Goal: Information Seeking & Learning: Check status

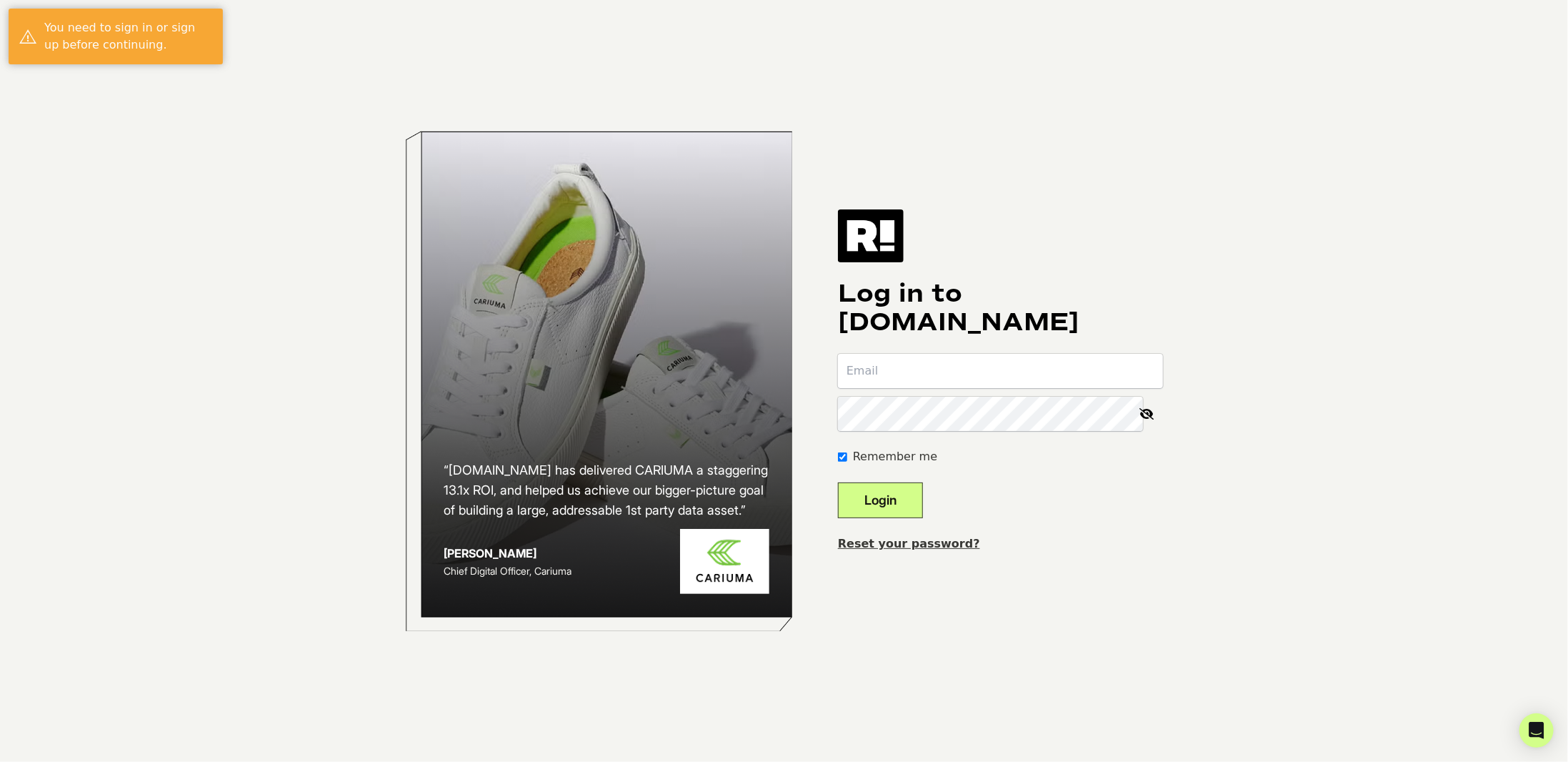
type input "[PERSON_NAME][EMAIL_ADDRESS][DOMAIN_NAME]"
click at [885, 512] on button "Login" at bounding box center [880, 500] width 85 height 36
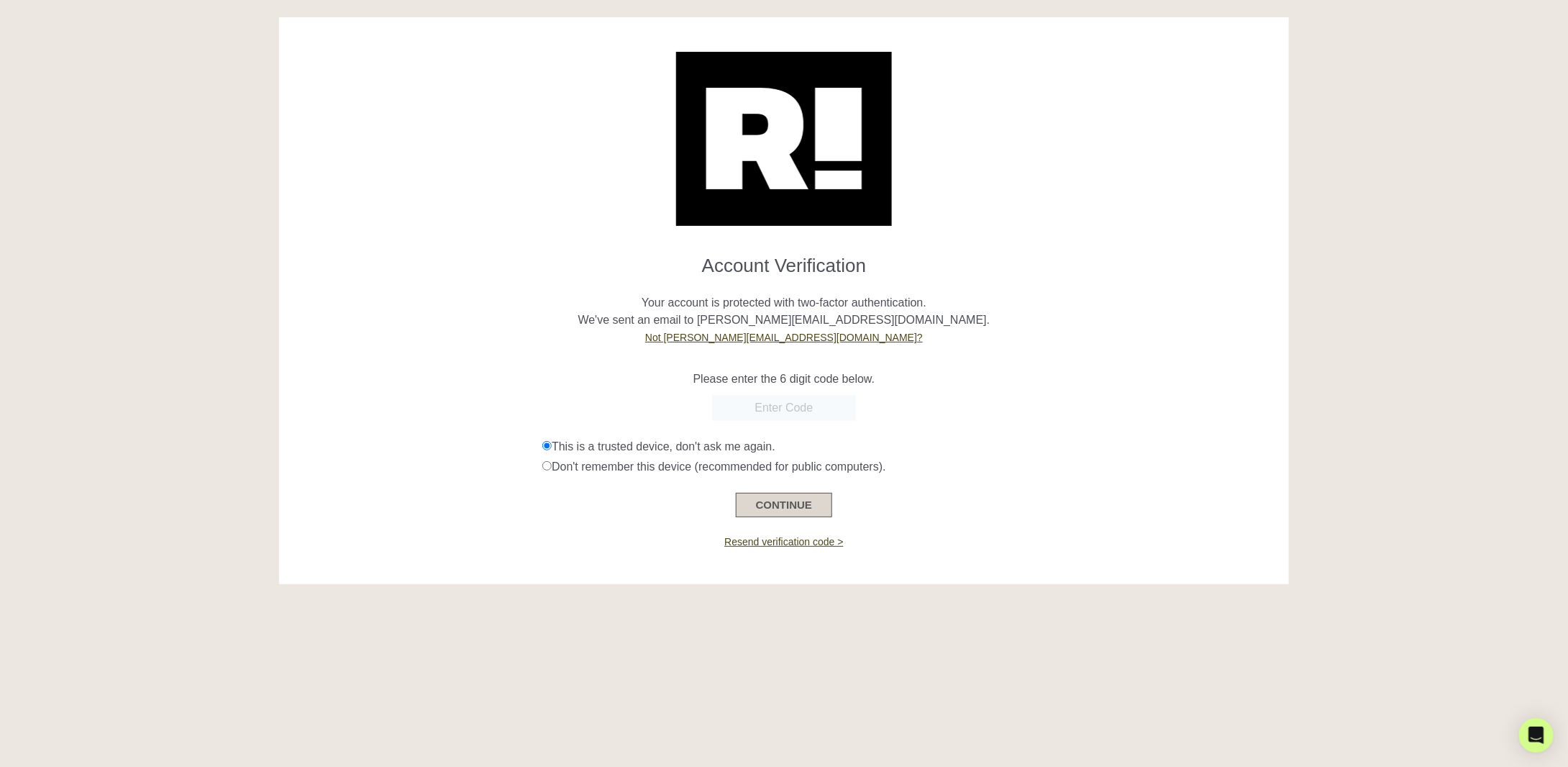
click at [792, 505] on button "CONTINUE" at bounding box center [784, 505] width 97 height 25
drag, startPoint x: 779, startPoint y: 431, endPoint x: 779, endPoint y: 423, distance: 8.0
click at [779, 431] on form "Account Verification Your account is protected with two-factor authentication. …" at bounding box center [783, 380] width 987 height 274
click at [784, 414] on input "text" at bounding box center [784, 407] width 143 height 26
paste input "958359"
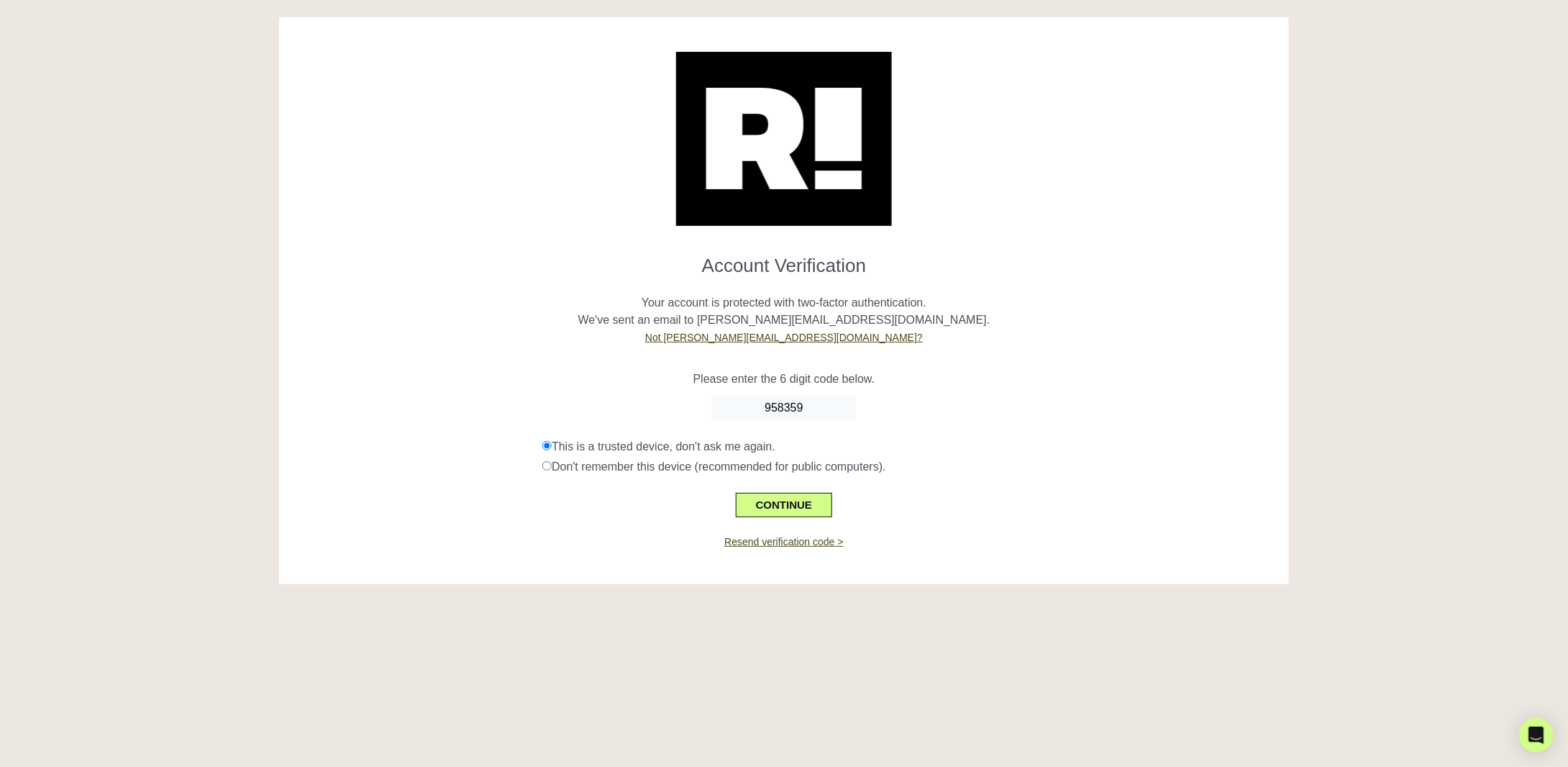
type input "958359"
click at [792, 485] on div "CONTINUE" at bounding box center [783, 496] width 987 height 42
click at [792, 500] on button "CONTINUE" at bounding box center [784, 505] width 97 height 25
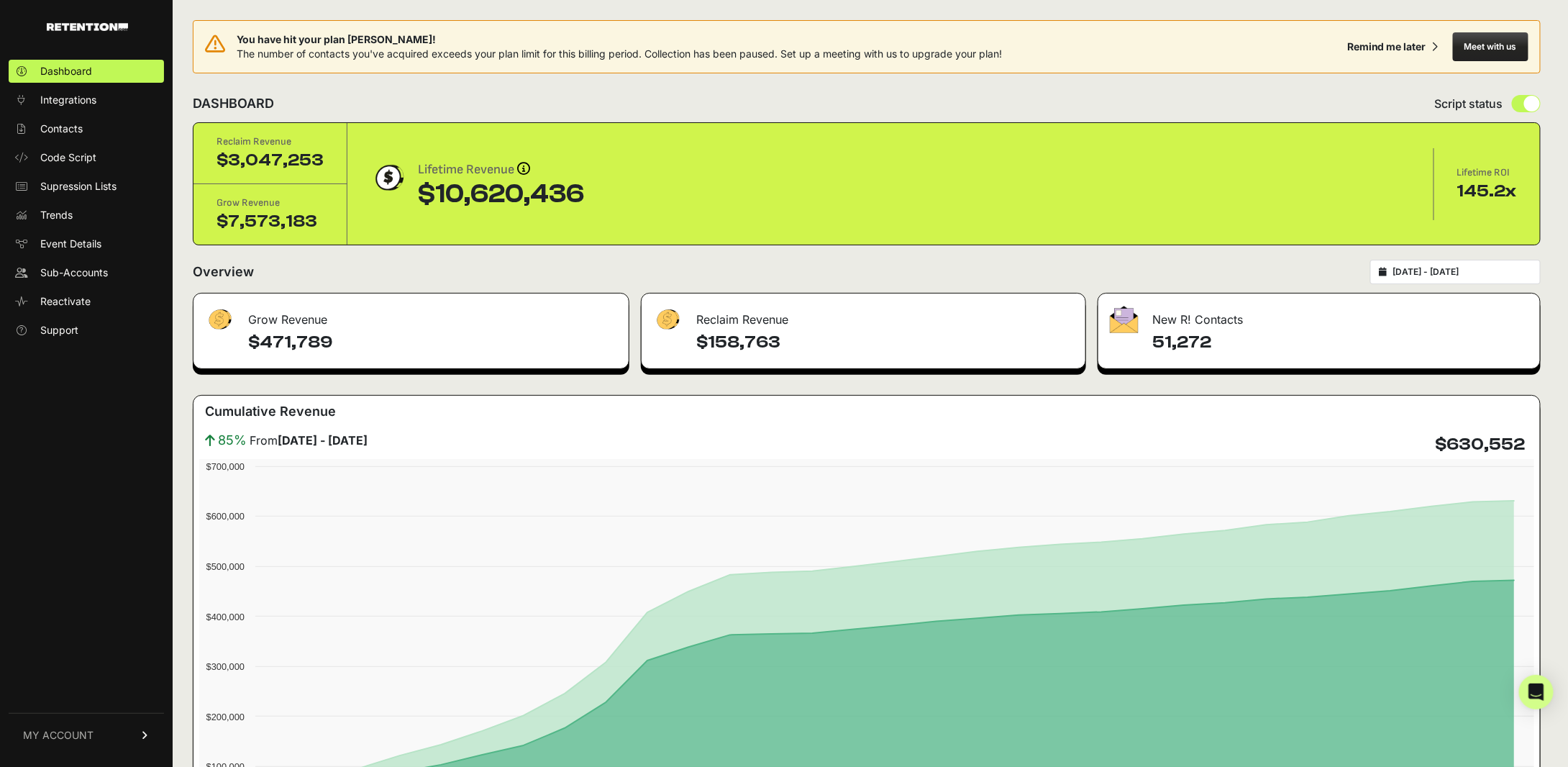
click at [90, 723] on link "MY ACCOUNT" at bounding box center [86, 735] width 155 height 44
click at [87, 690] on link "Billing" at bounding box center [86, 688] width 155 height 23
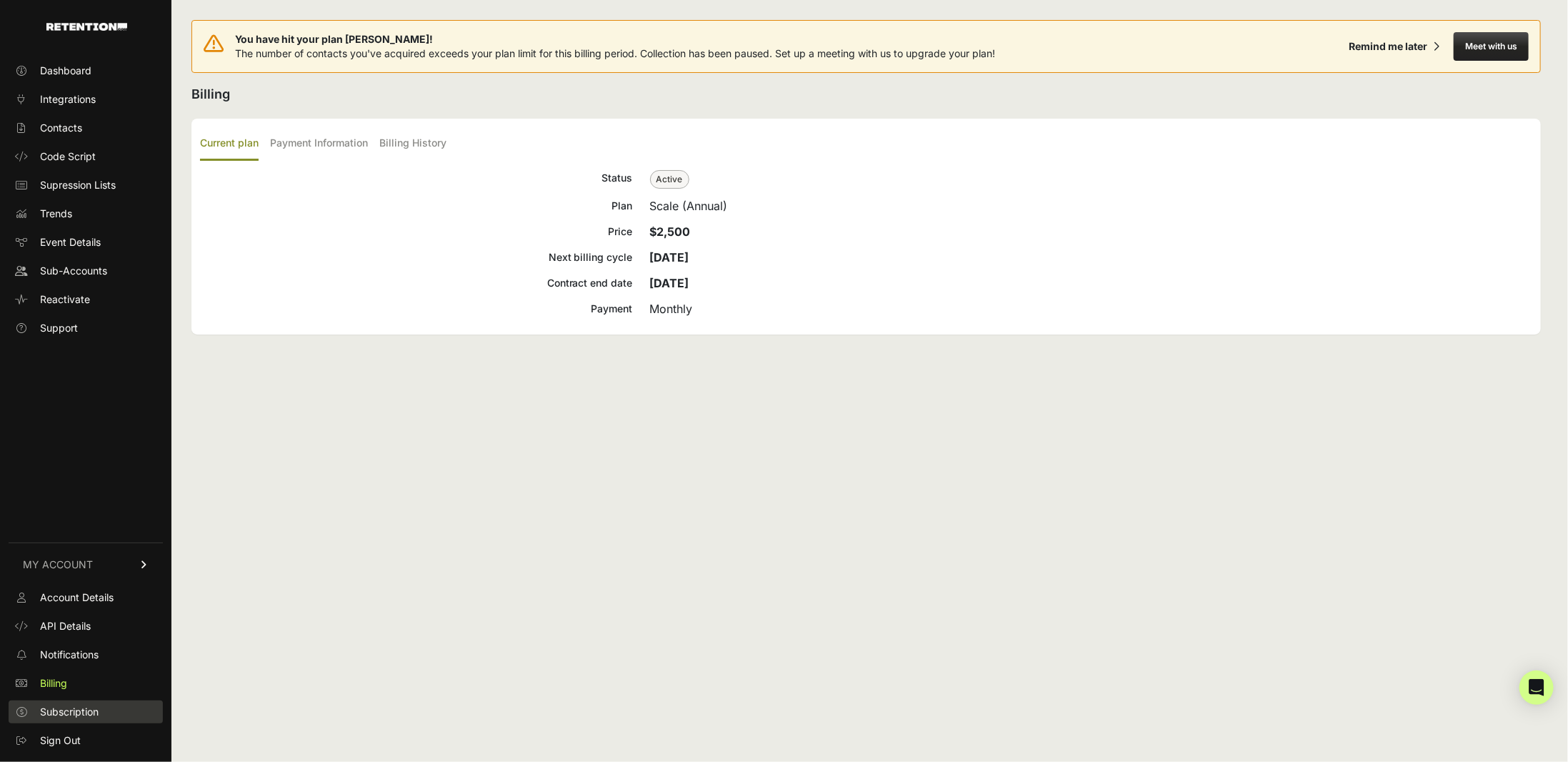
click at [82, 705] on span "Subscription" at bounding box center [69, 712] width 59 height 14
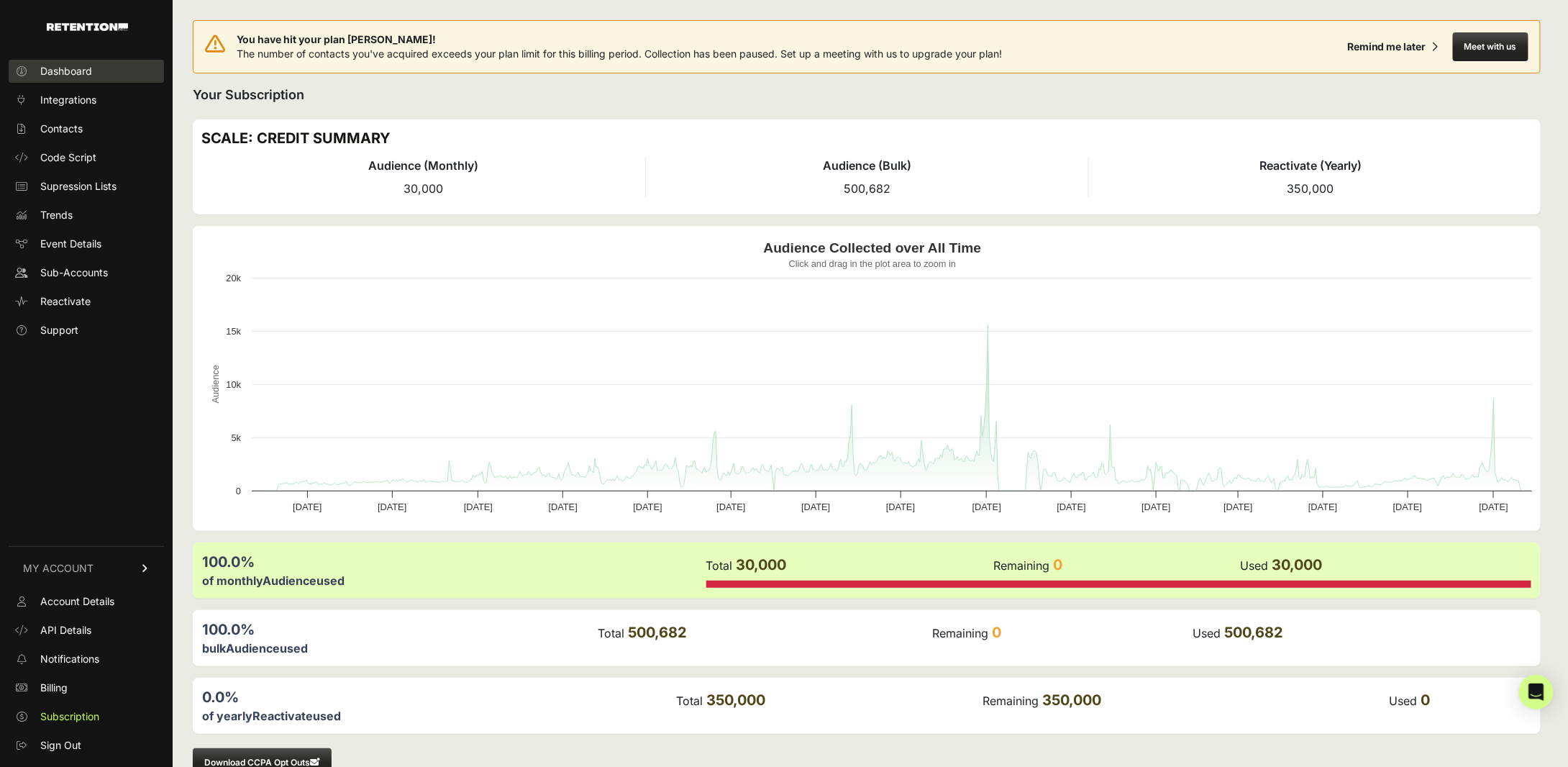
click at [84, 81] on link "Dashboard" at bounding box center [86, 71] width 155 height 23
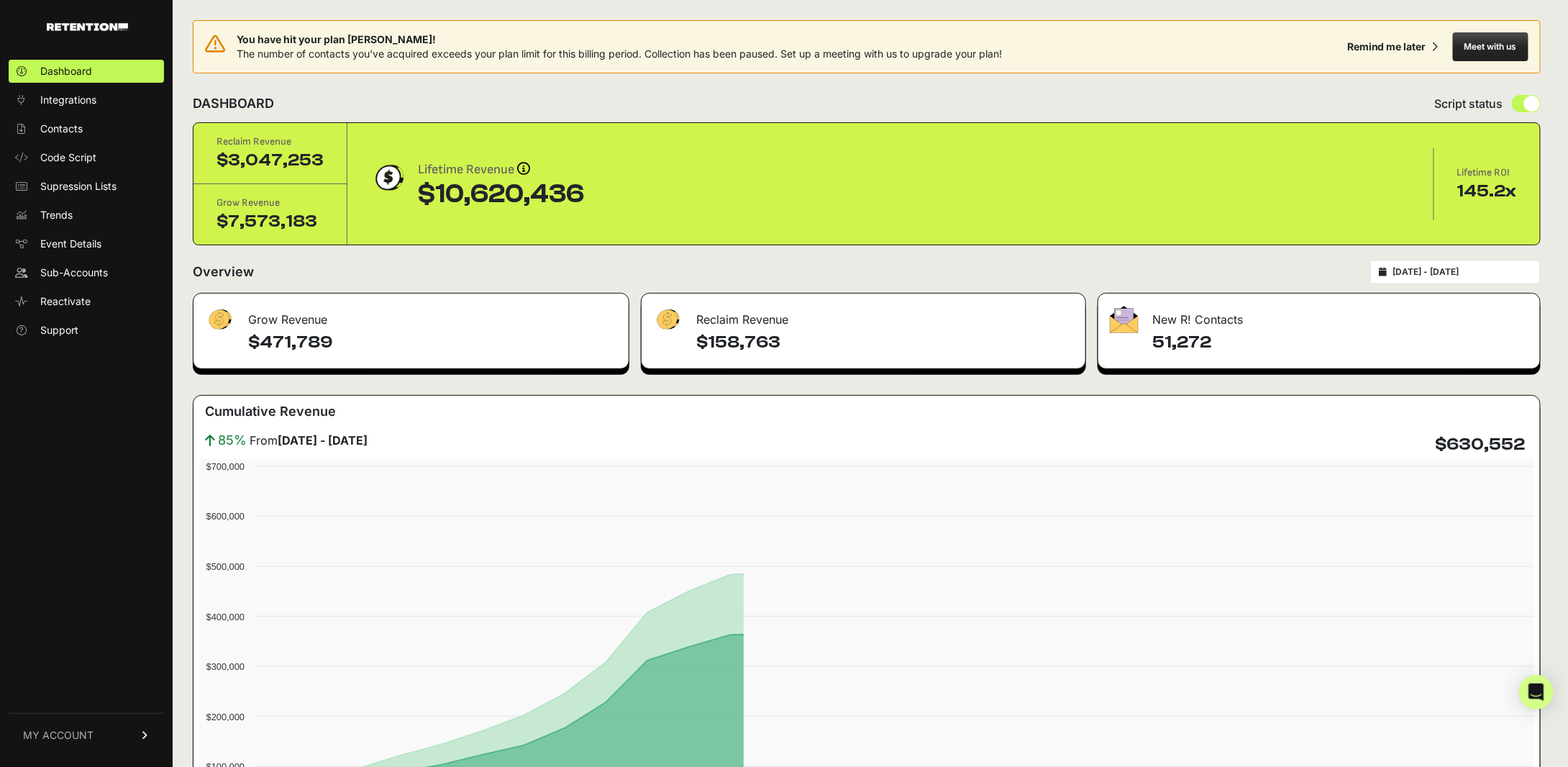
click at [79, 101] on span "Integrations" at bounding box center [67, 100] width 56 height 14
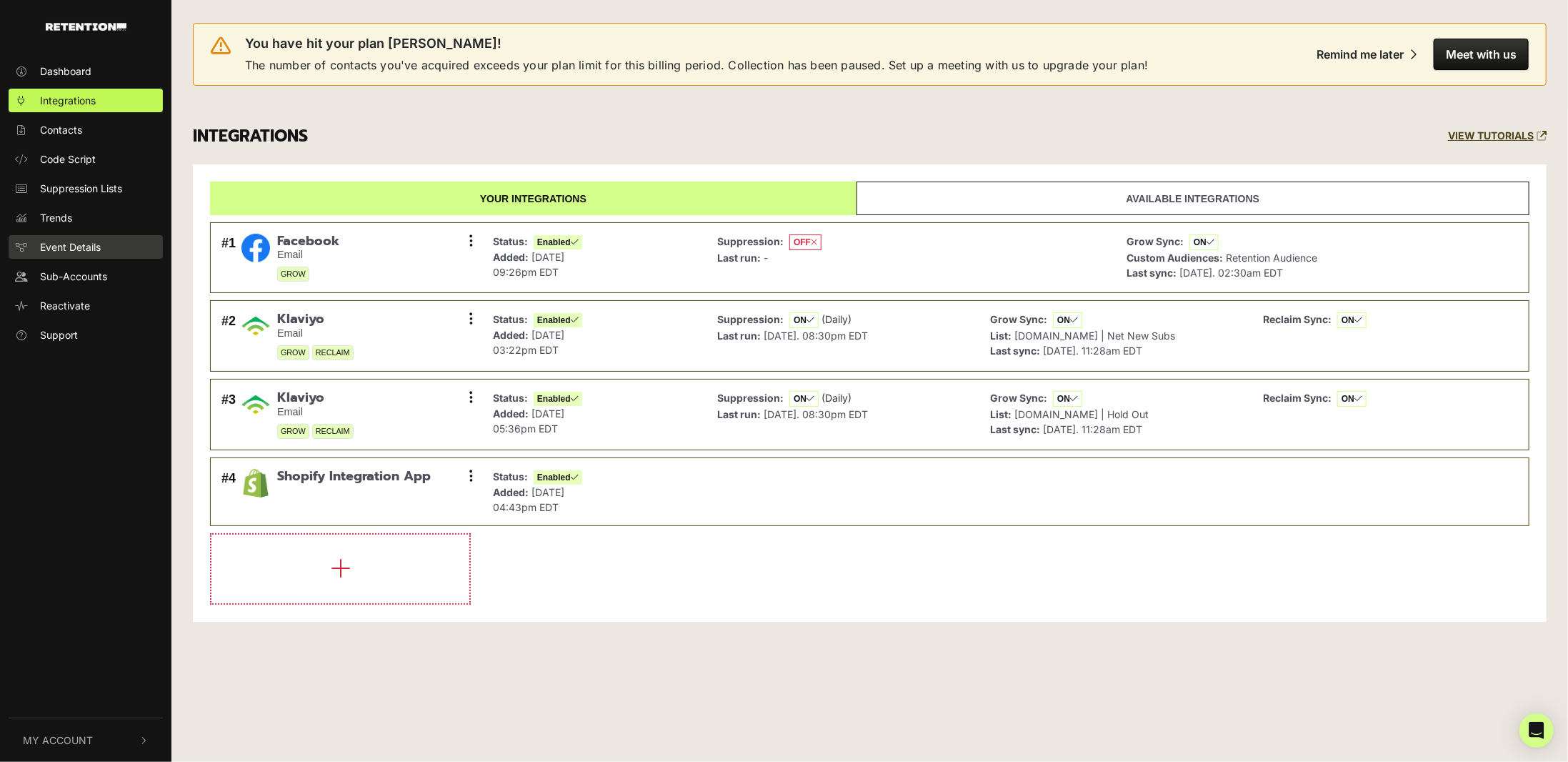
click at [109, 240] on link "Event Details" at bounding box center [85, 246] width 154 height 24
click at [76, 301] on span "Reactivate" at bounding box center [64, 305] width 50 height 15
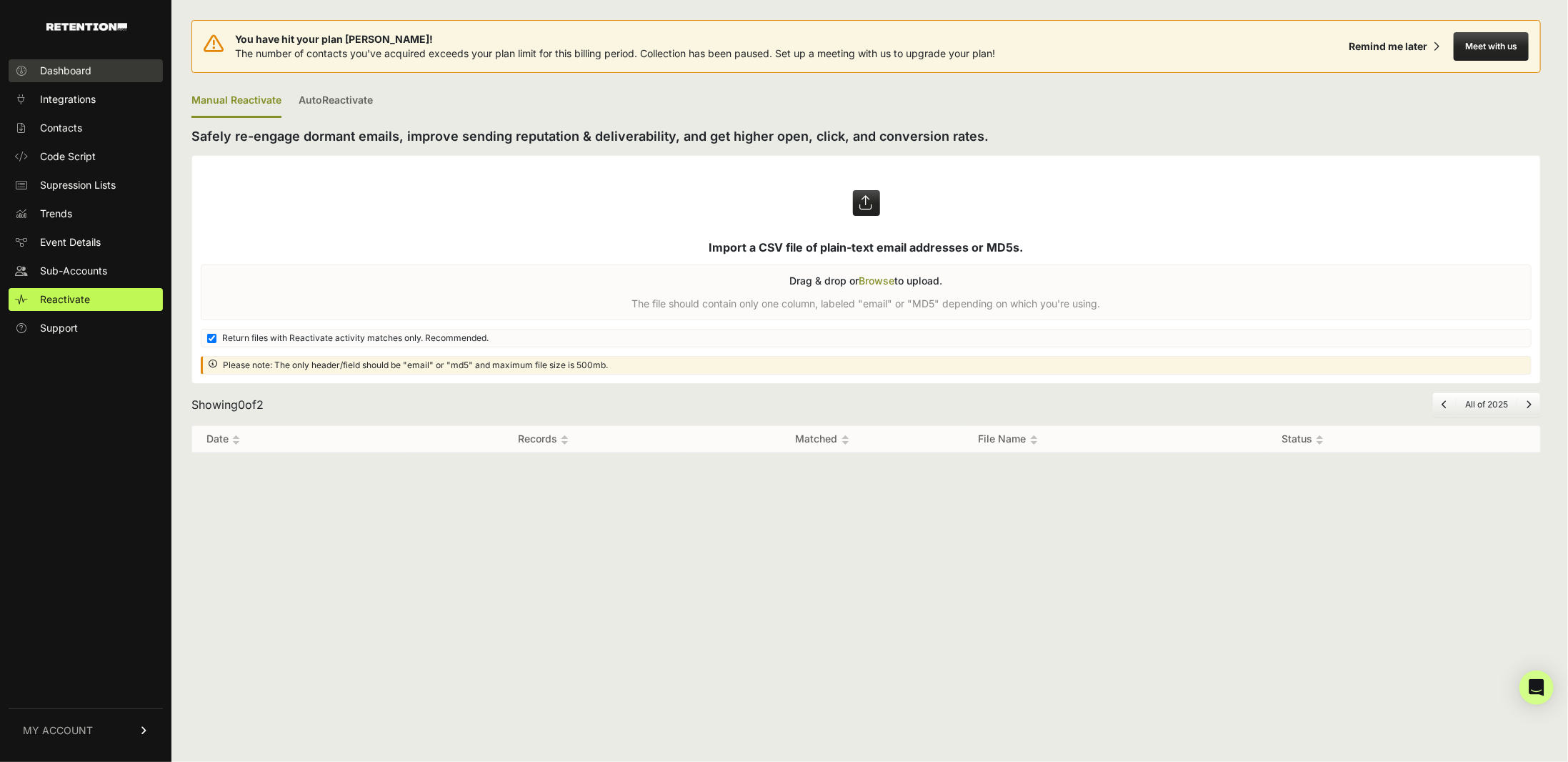
click at [74, 74] on span "Dashboard" at bounding box center [65, 70] width 51 height 14
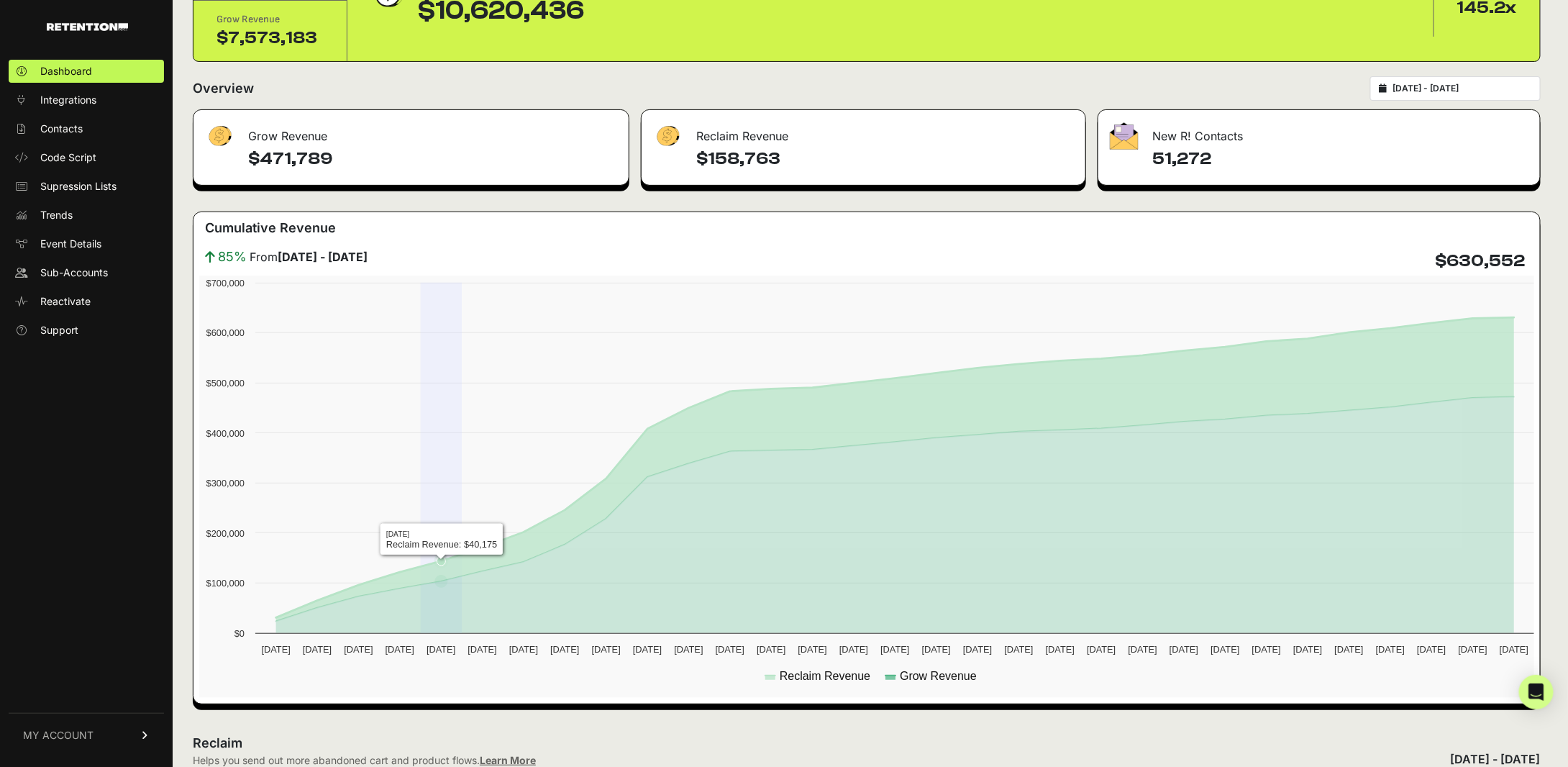
scroll to position [72, 0]
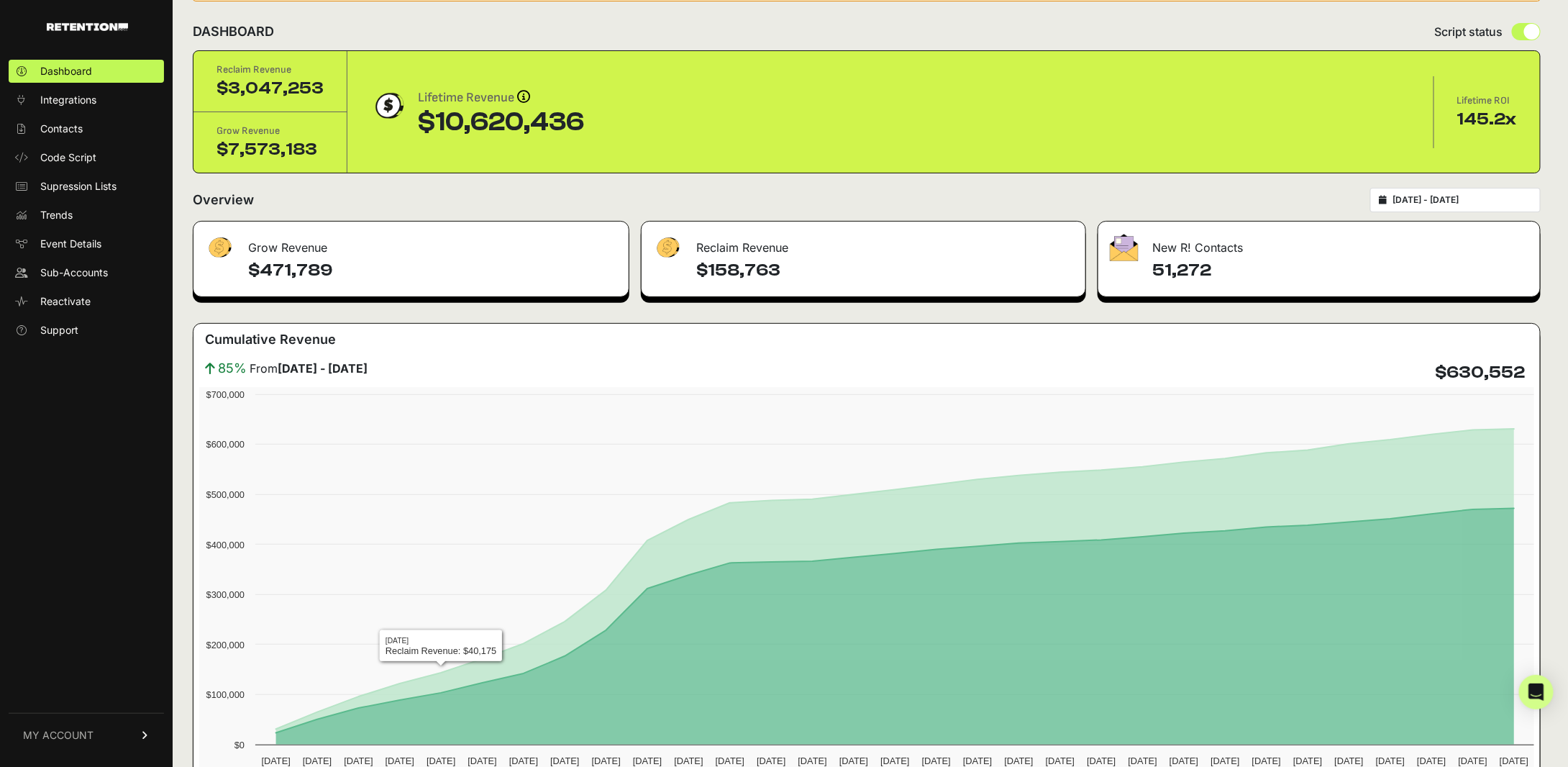
click at [366, 282] on div "$471,789" at bounding box center [410, 277] width 435 height 37
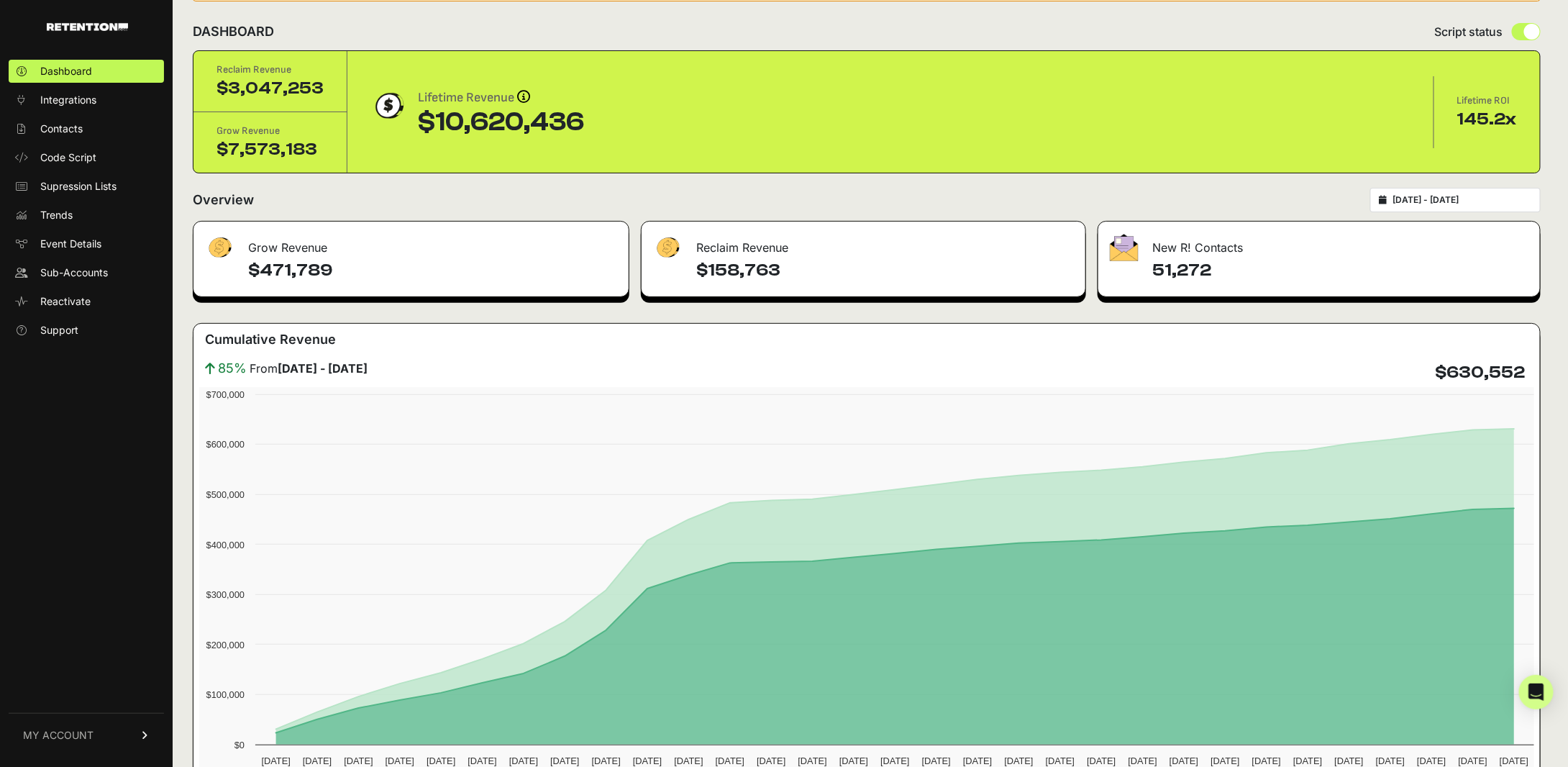
click at [316, 248] on div "Grow Revenue" at bounding box center [410, 243] width 435 height 43
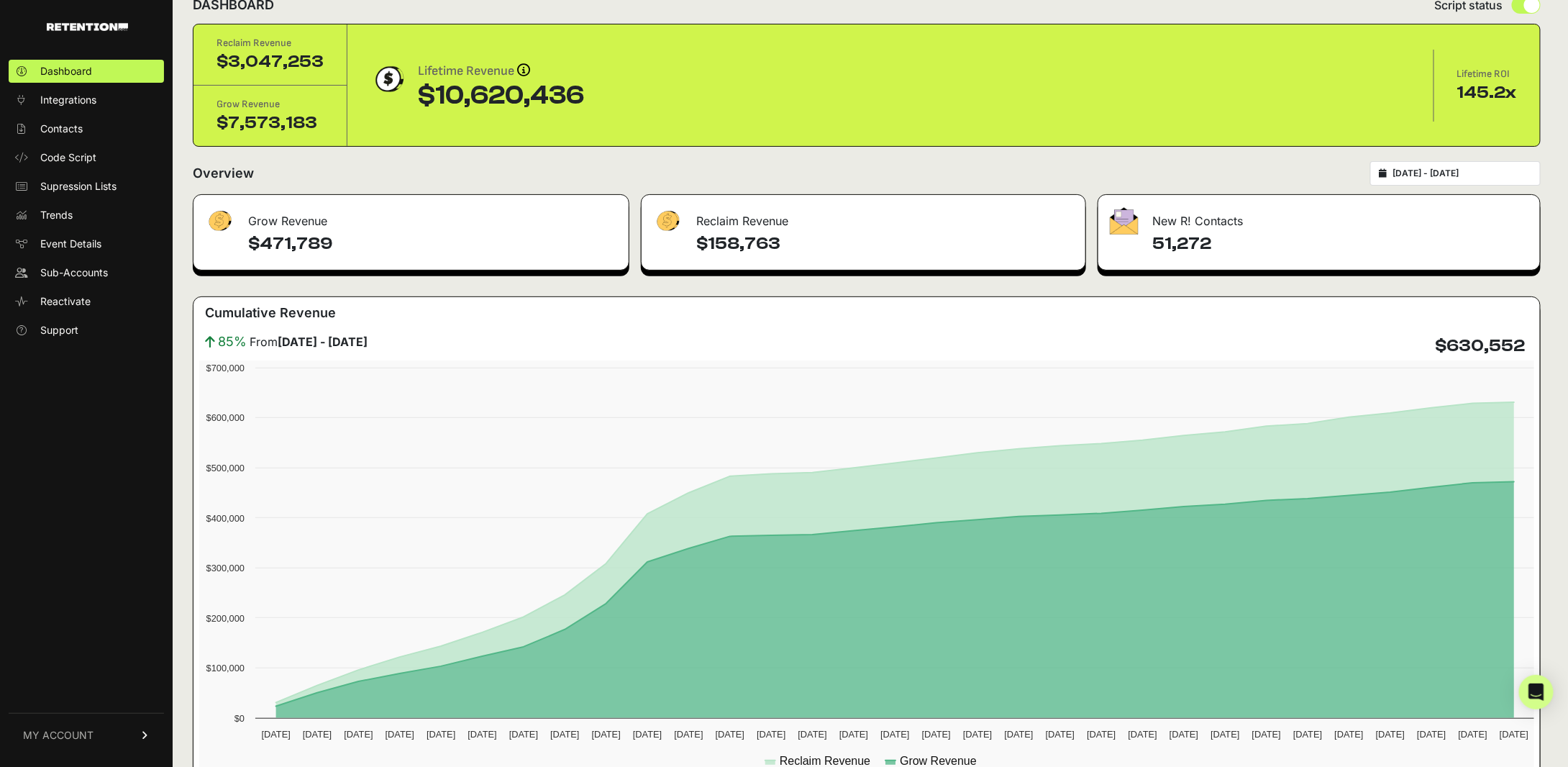
scroll to position [0, 0]
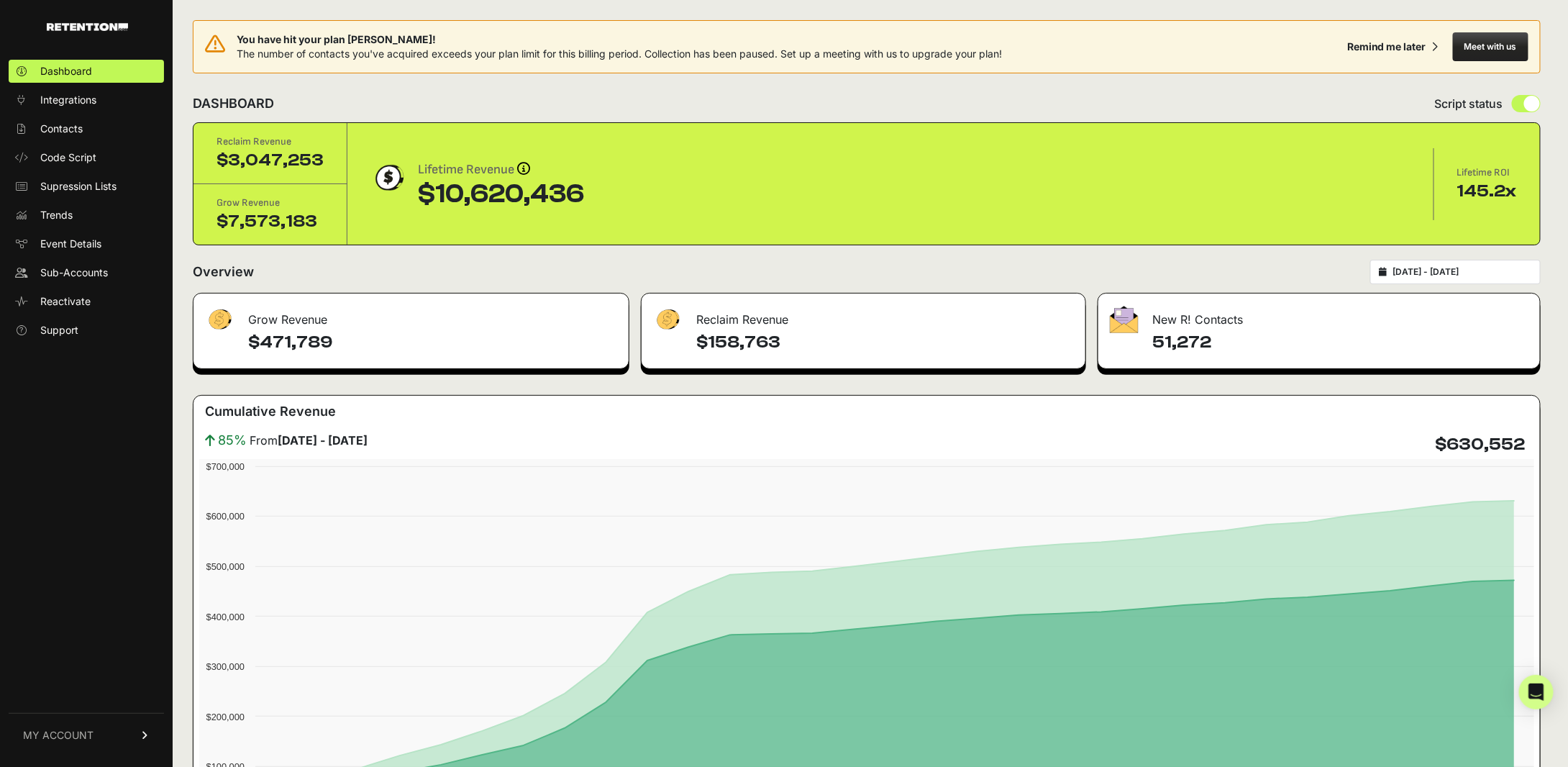
click at [1425, 260] on div "2025-08-23 - 2025-09-22" at bounding box center [1455, 272] width 171 height 25
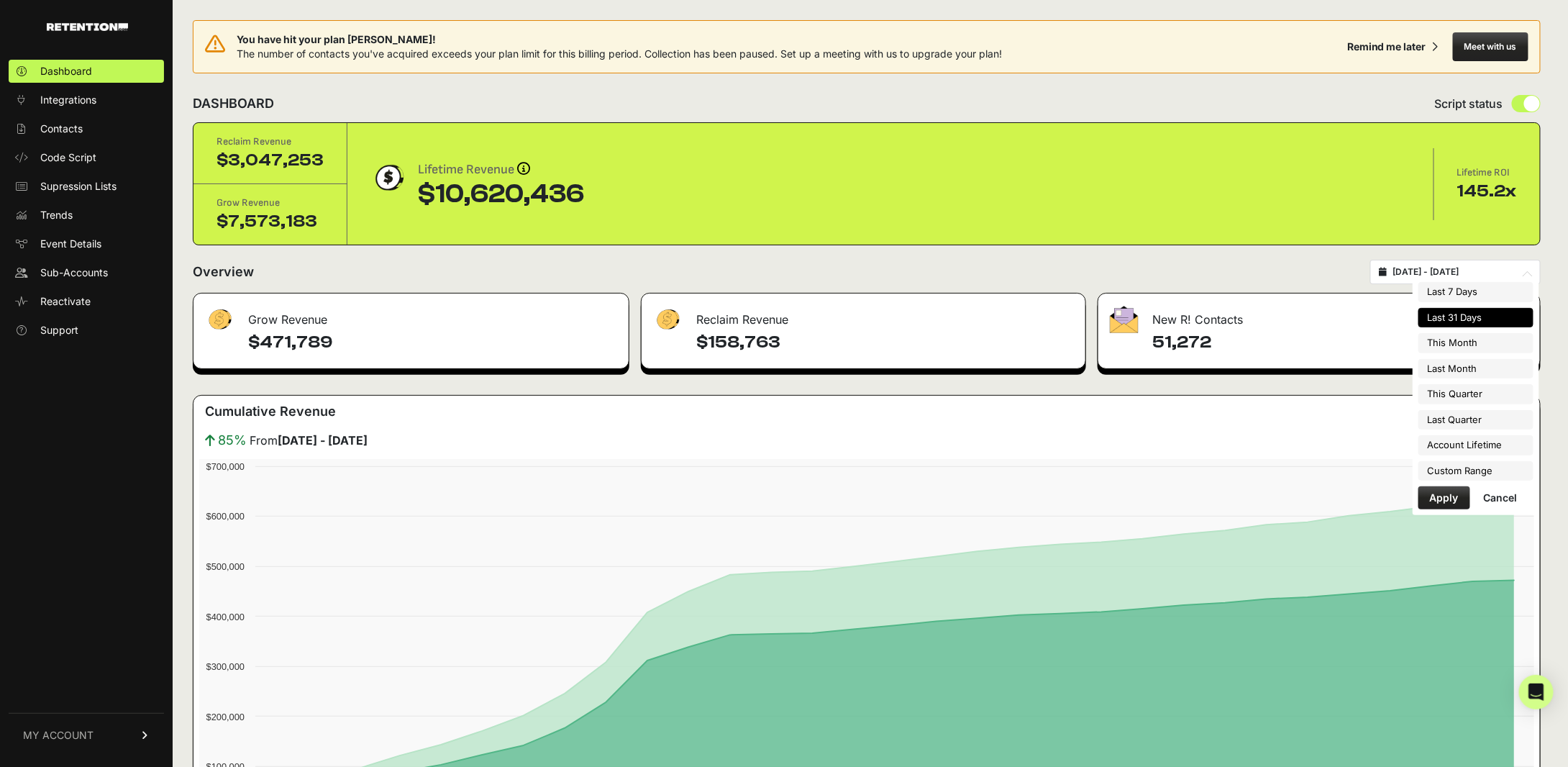
click at [1422, 267] on input "2025-08-23 - 2025-09-22" at bounding box center [1462, 272] width 138 height 12
click at [1471, 389] on li "This Quarter" at bounding box center [1476, 394] width 115 height 20
type input "[DATE] - [DATE]"
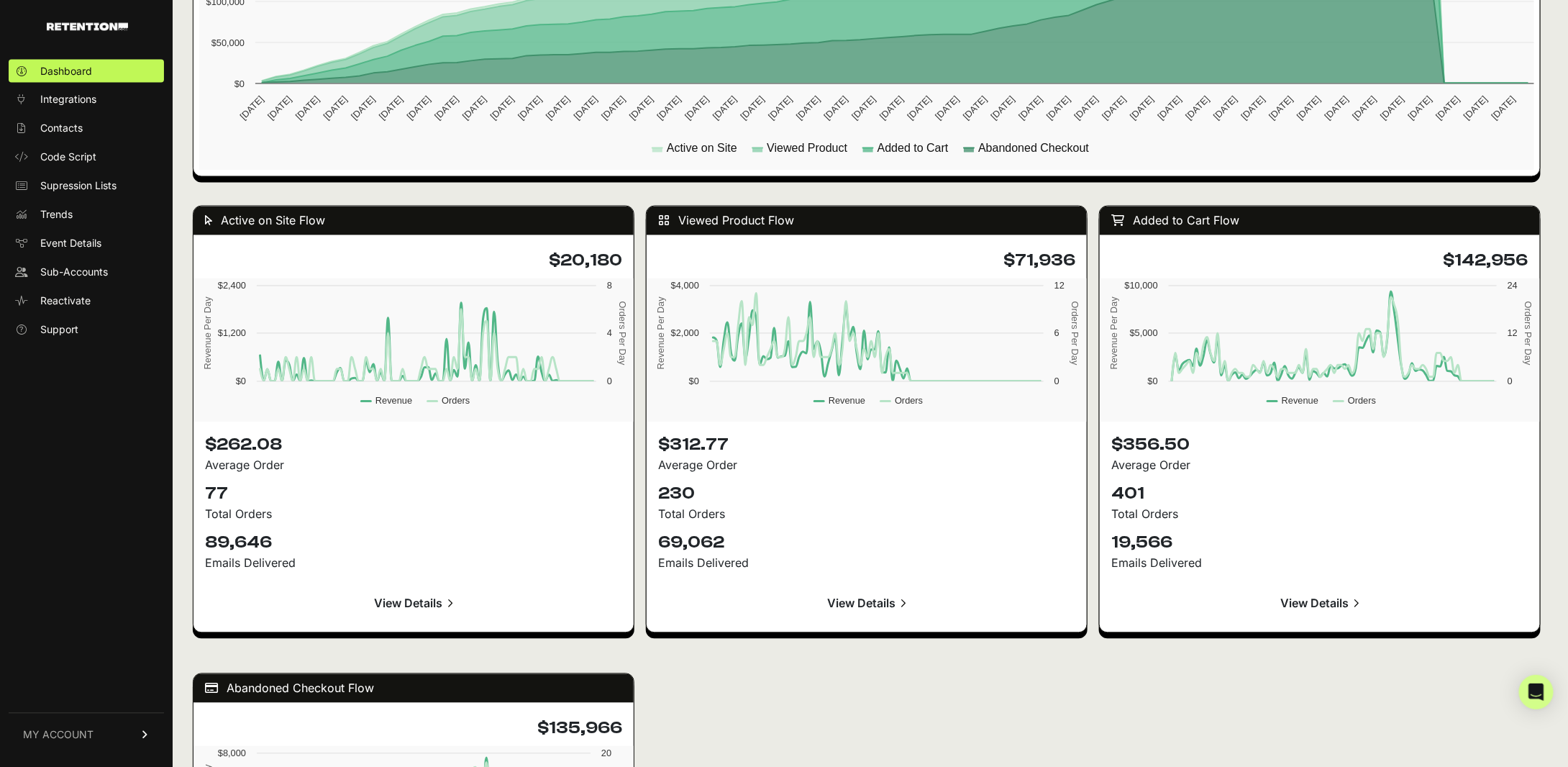
scroll to position [2103, 0]
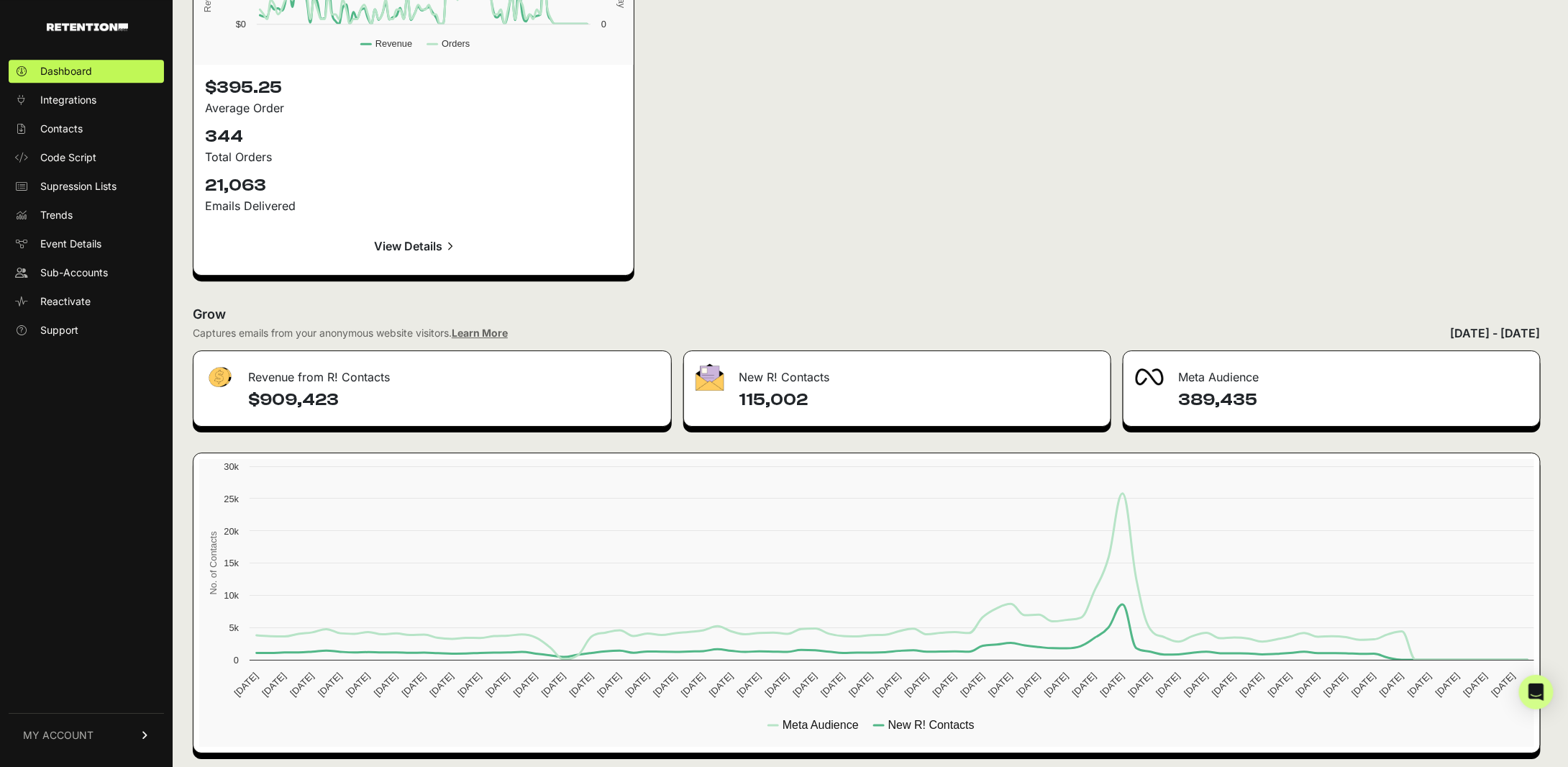
click at [769, 391] on h4 "115,002" at bounding box center [918, 400] width 360 height 23
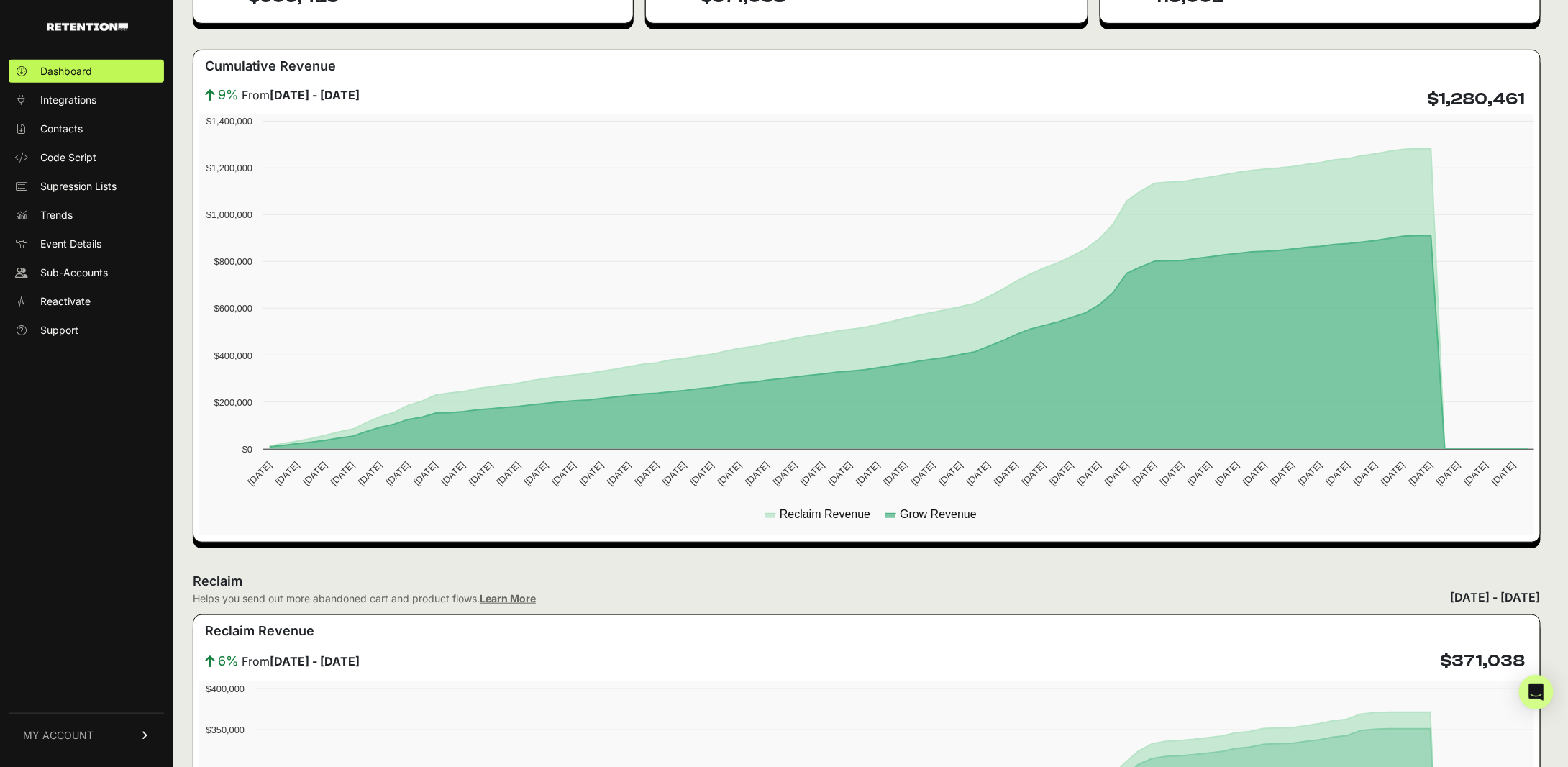
scroll to position [0, 0]
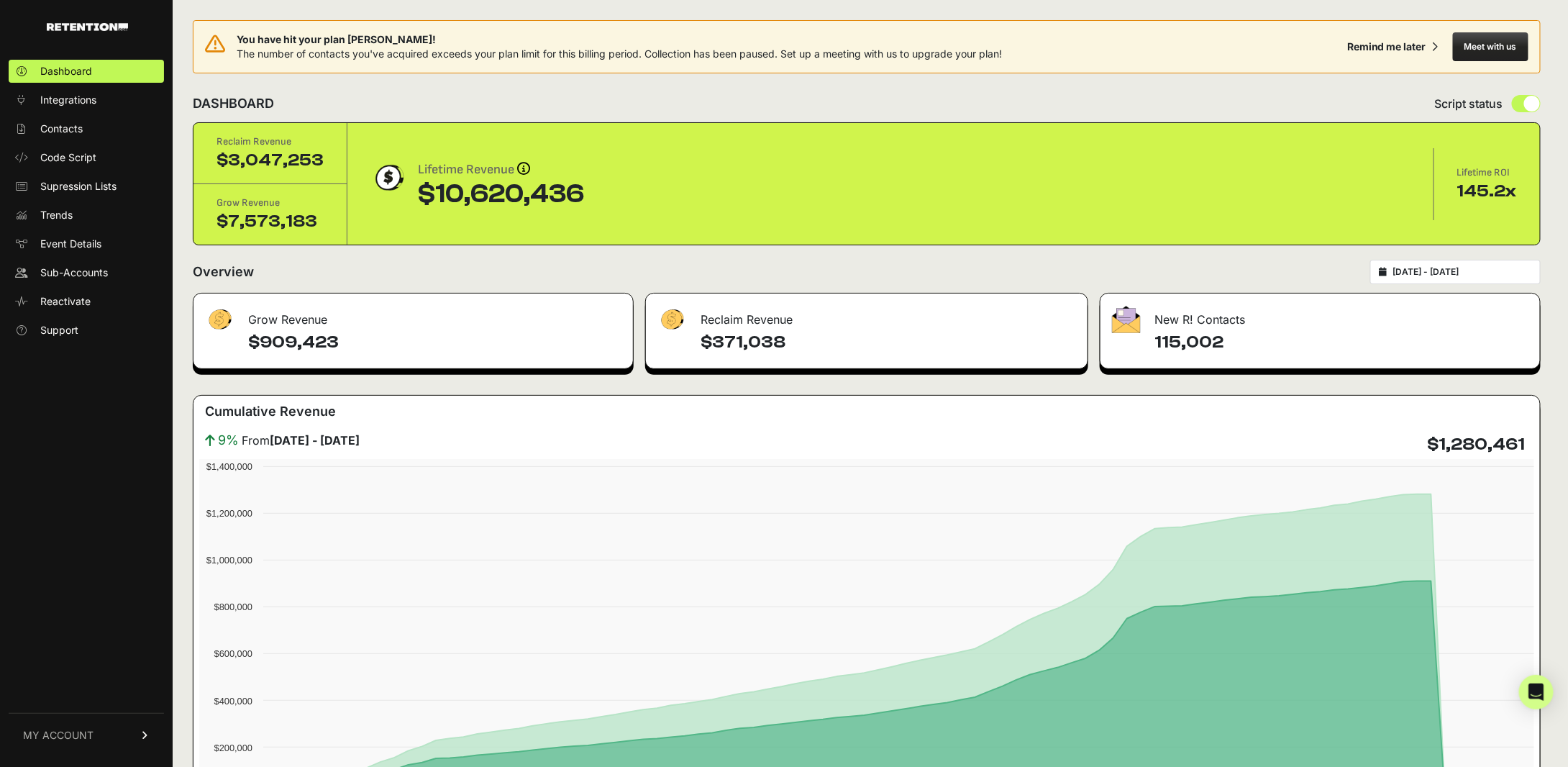
type input "[DATE]"
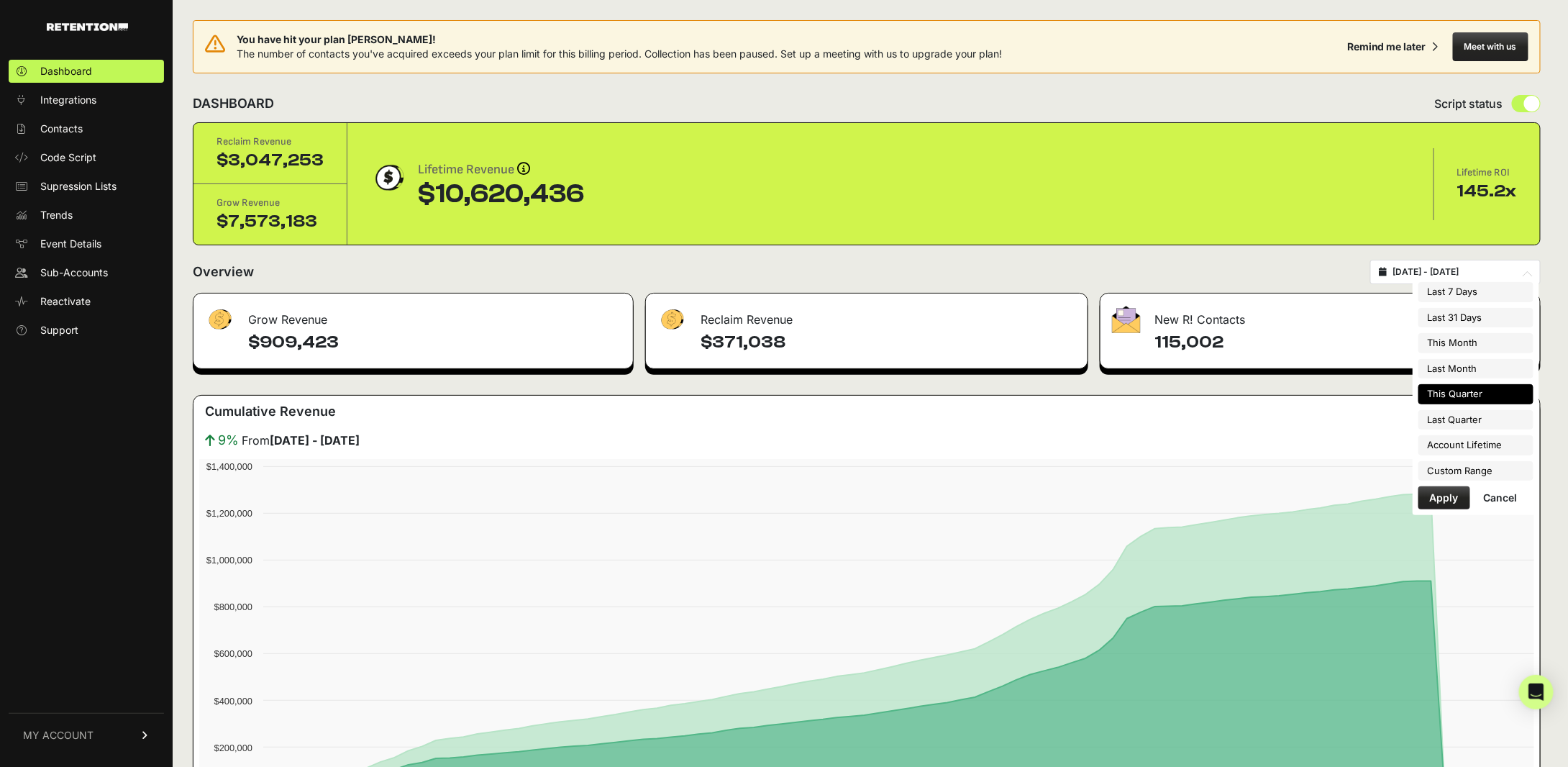
click at [1453, 267] on input "[DATE] - [DATE]" at bounding box center [1462, 272] width 138 height 12
type input "[DATE]"
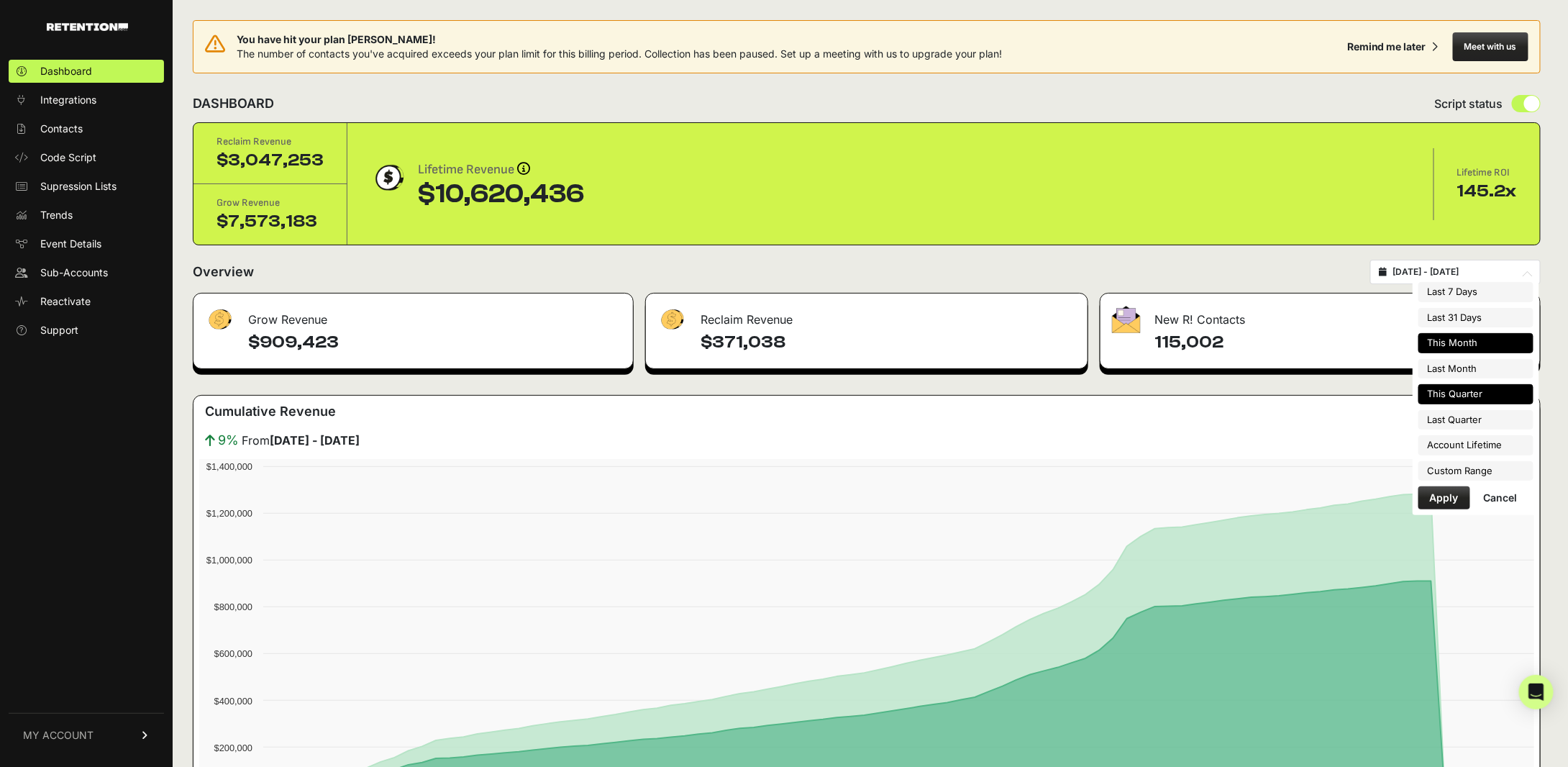
type input "[DATE]"
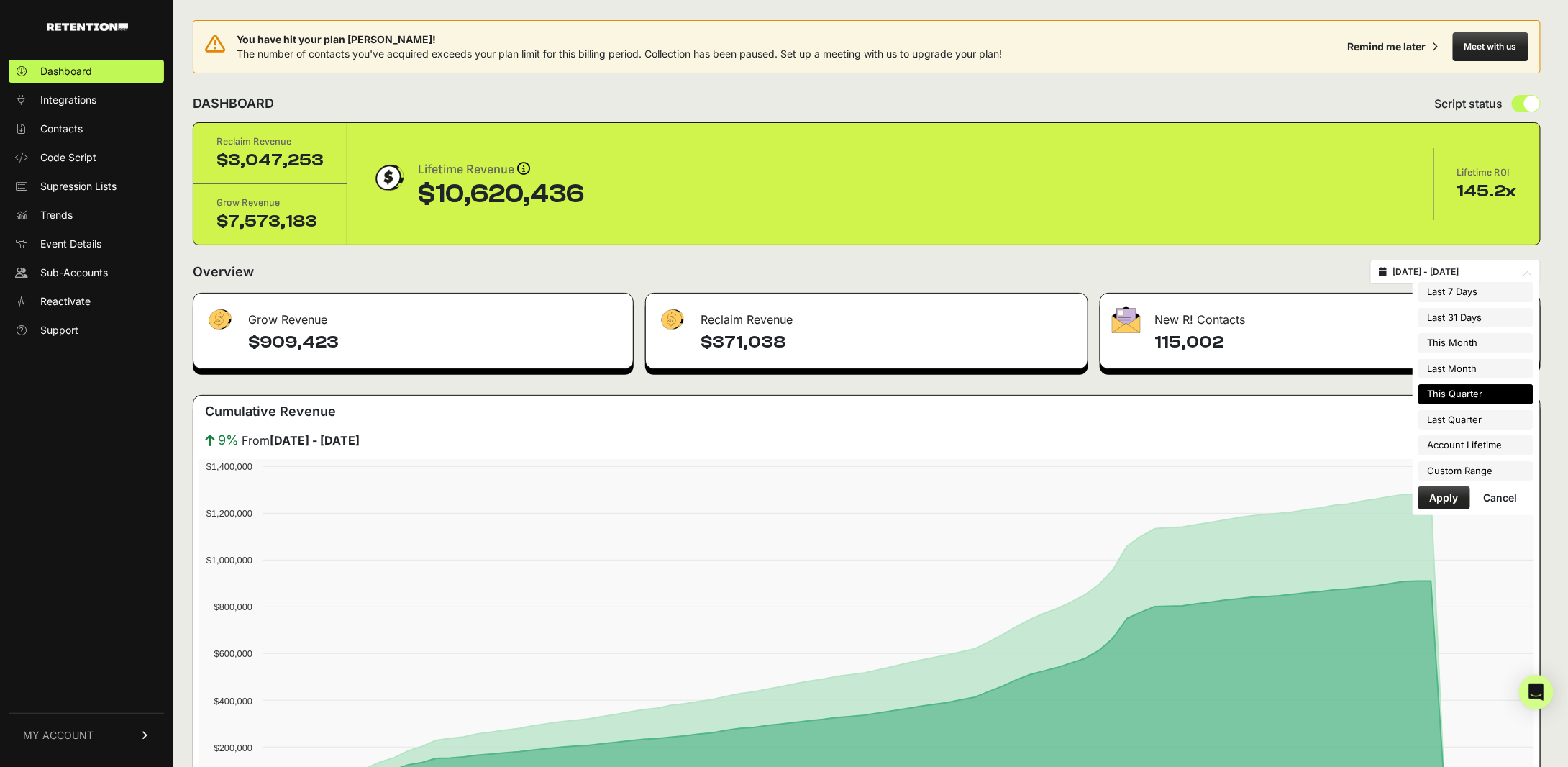
type input "[DATE]"
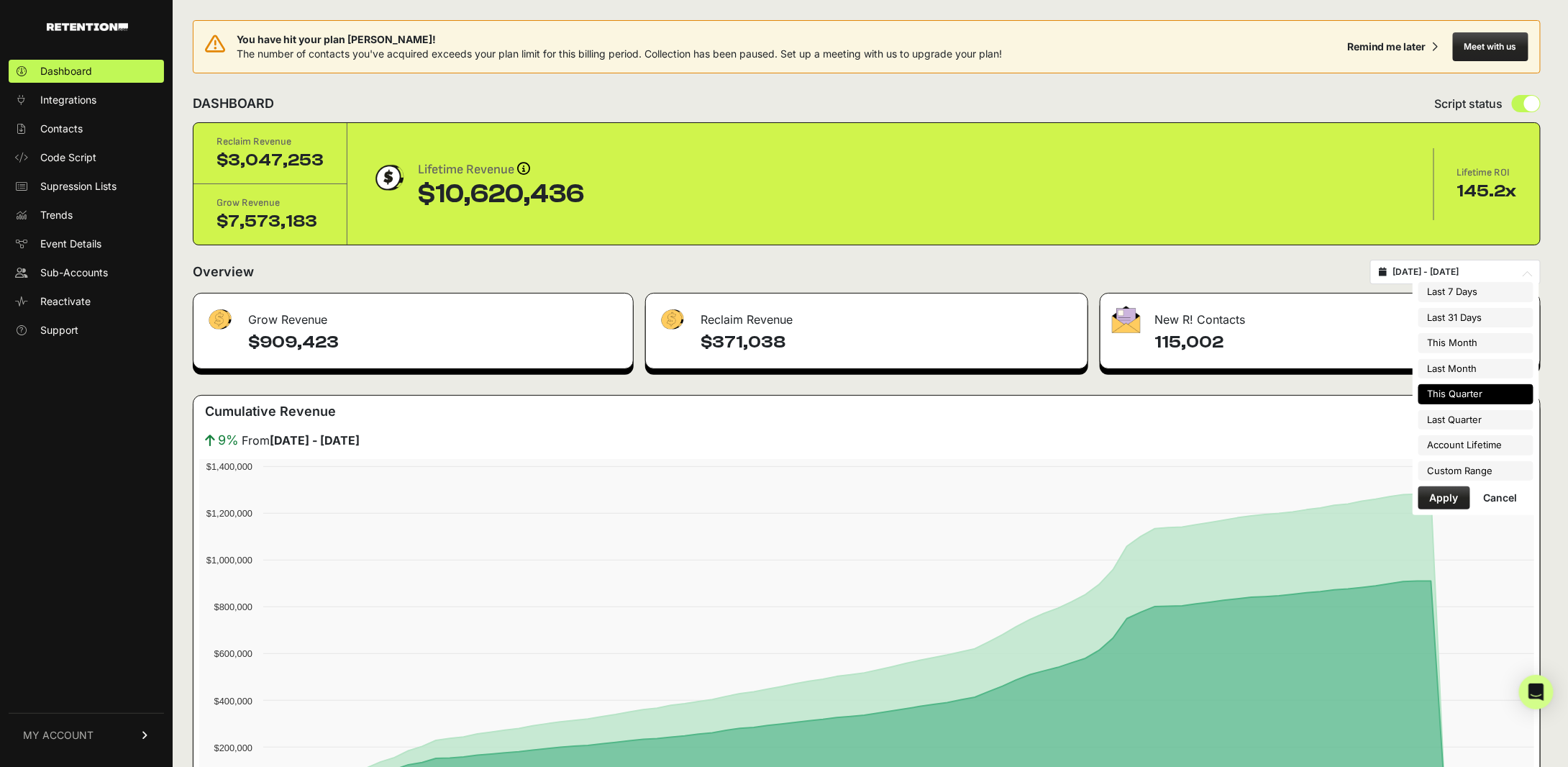
type input "[DATE]"
click at [1488, 472] on li "Custom Range" at bounding box center [1476, 471] width 115 height 20
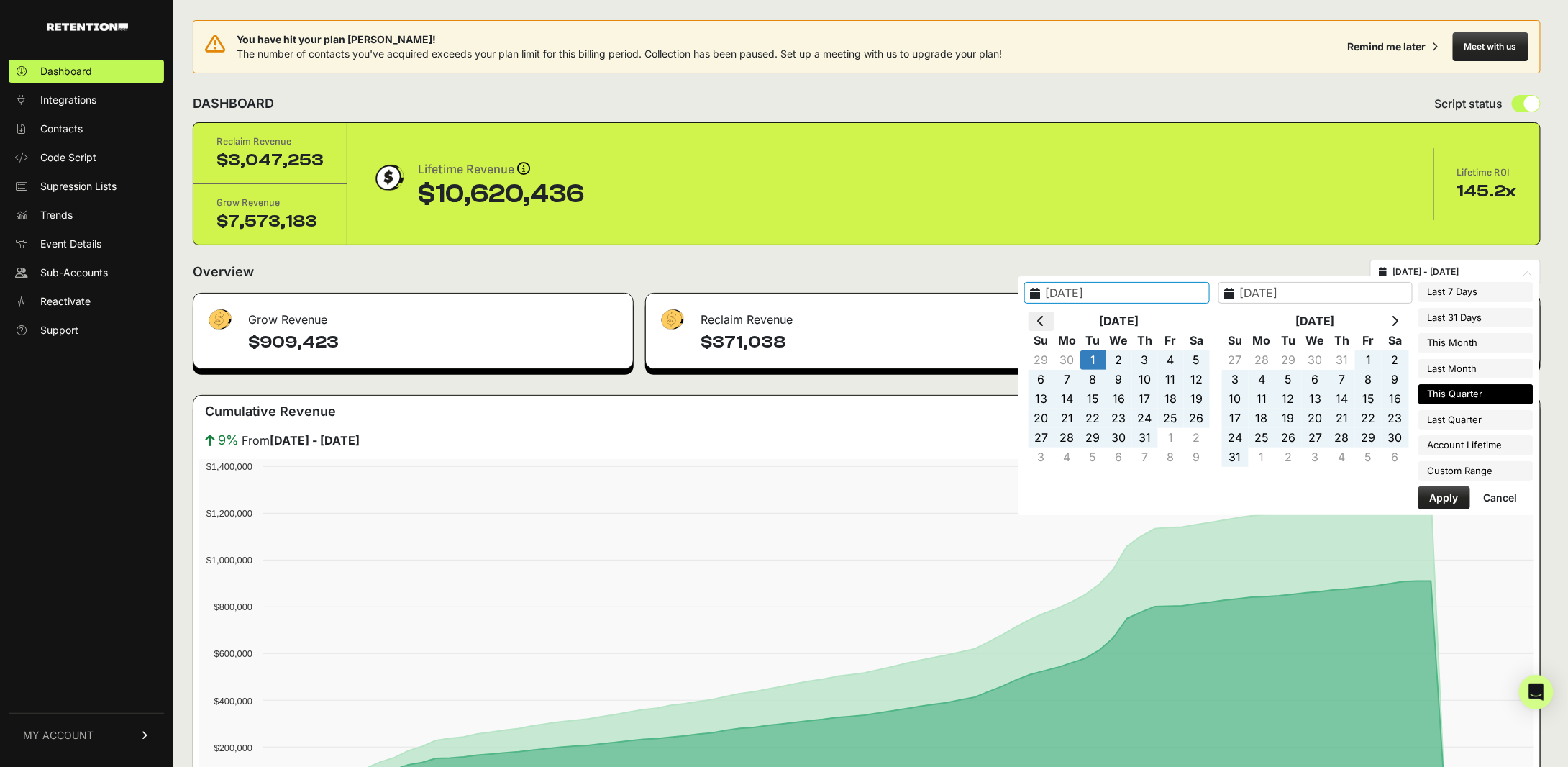
click at [1054, 318] on th at bounding box center [1041, 322] width 26 height 19
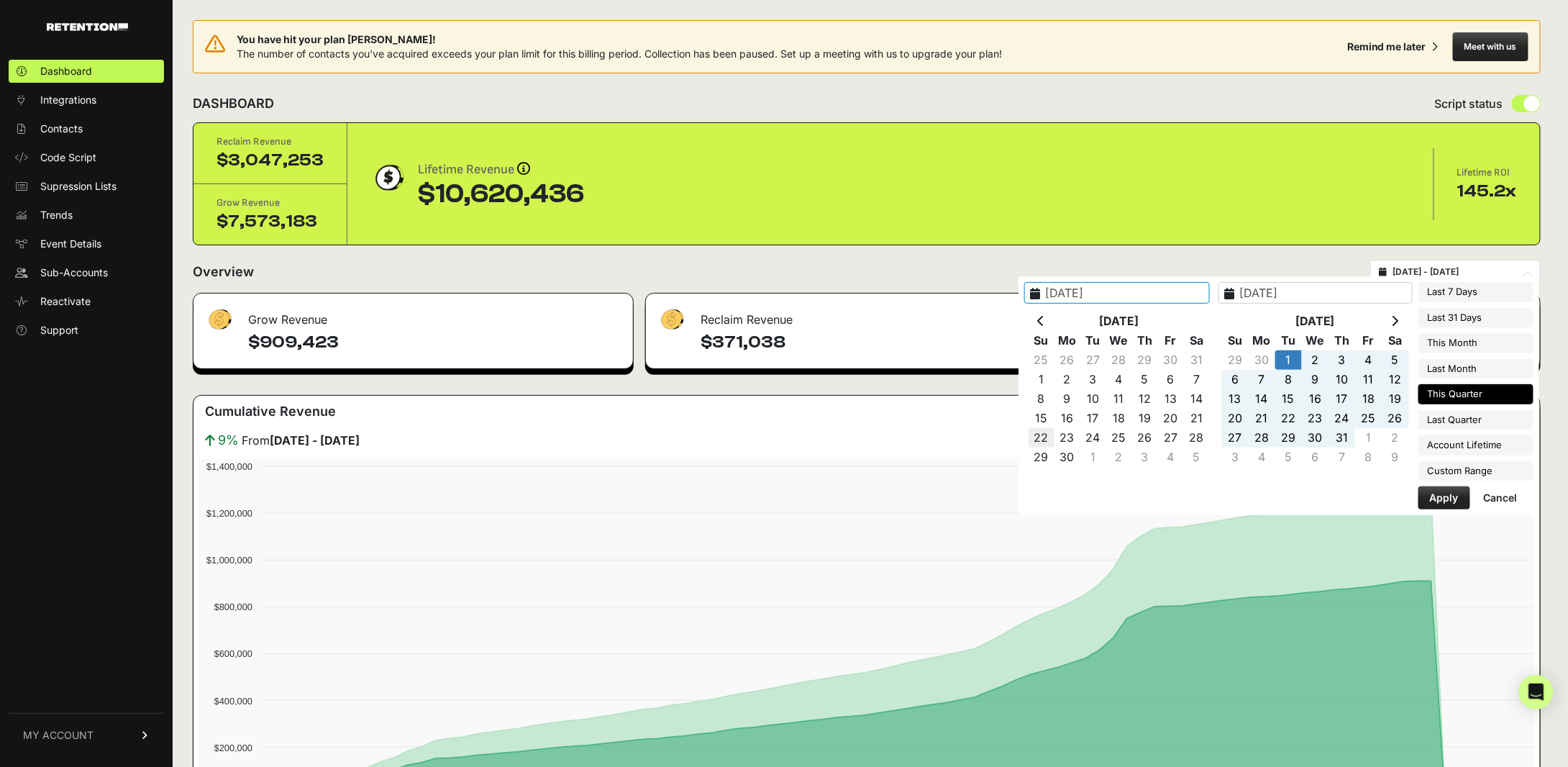
type input "[DATE]"
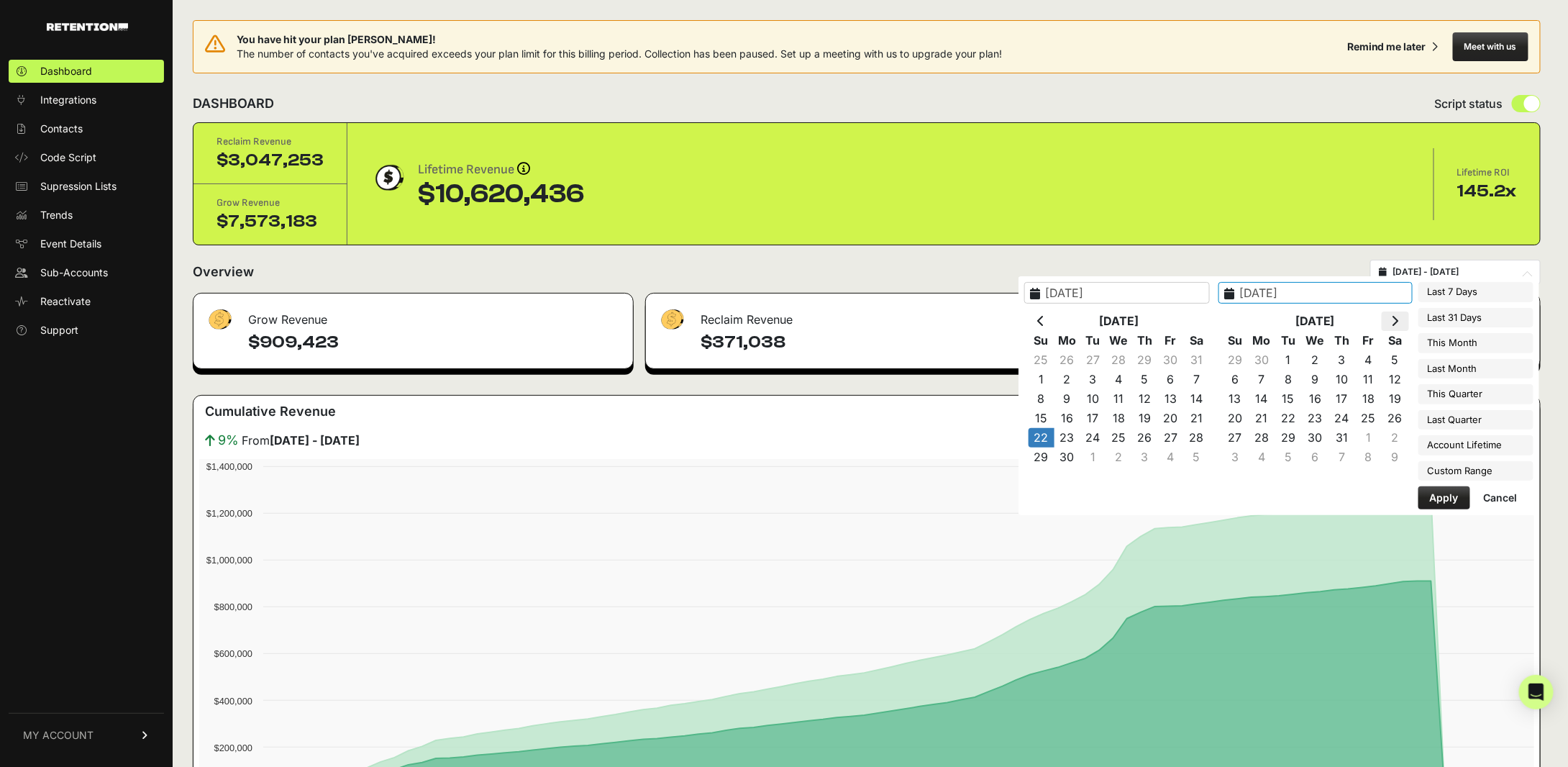
click at [1399, 322] on icon at bounding box center [1395, 321] width 7 height 12
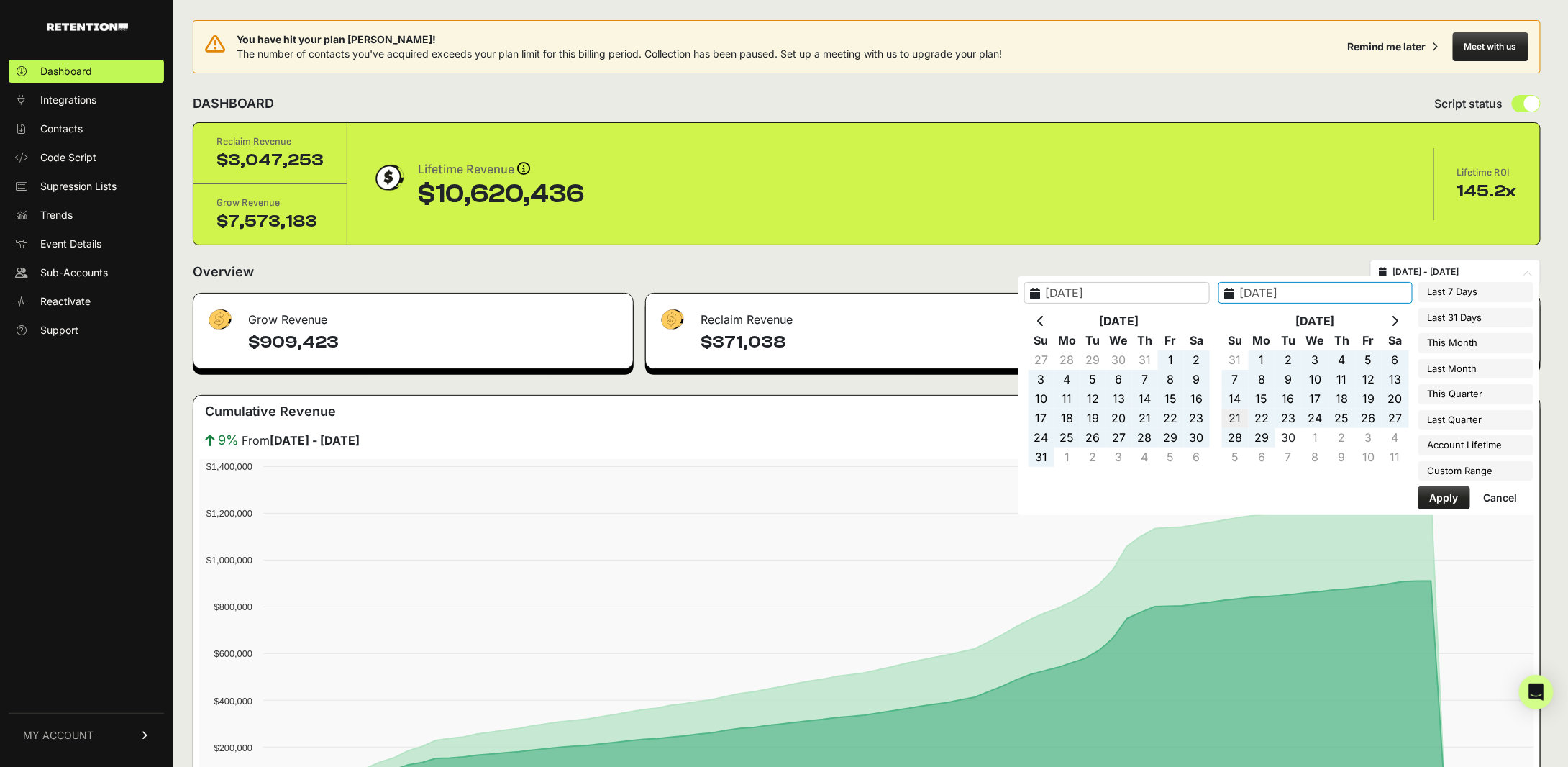
type input "[DATE]"
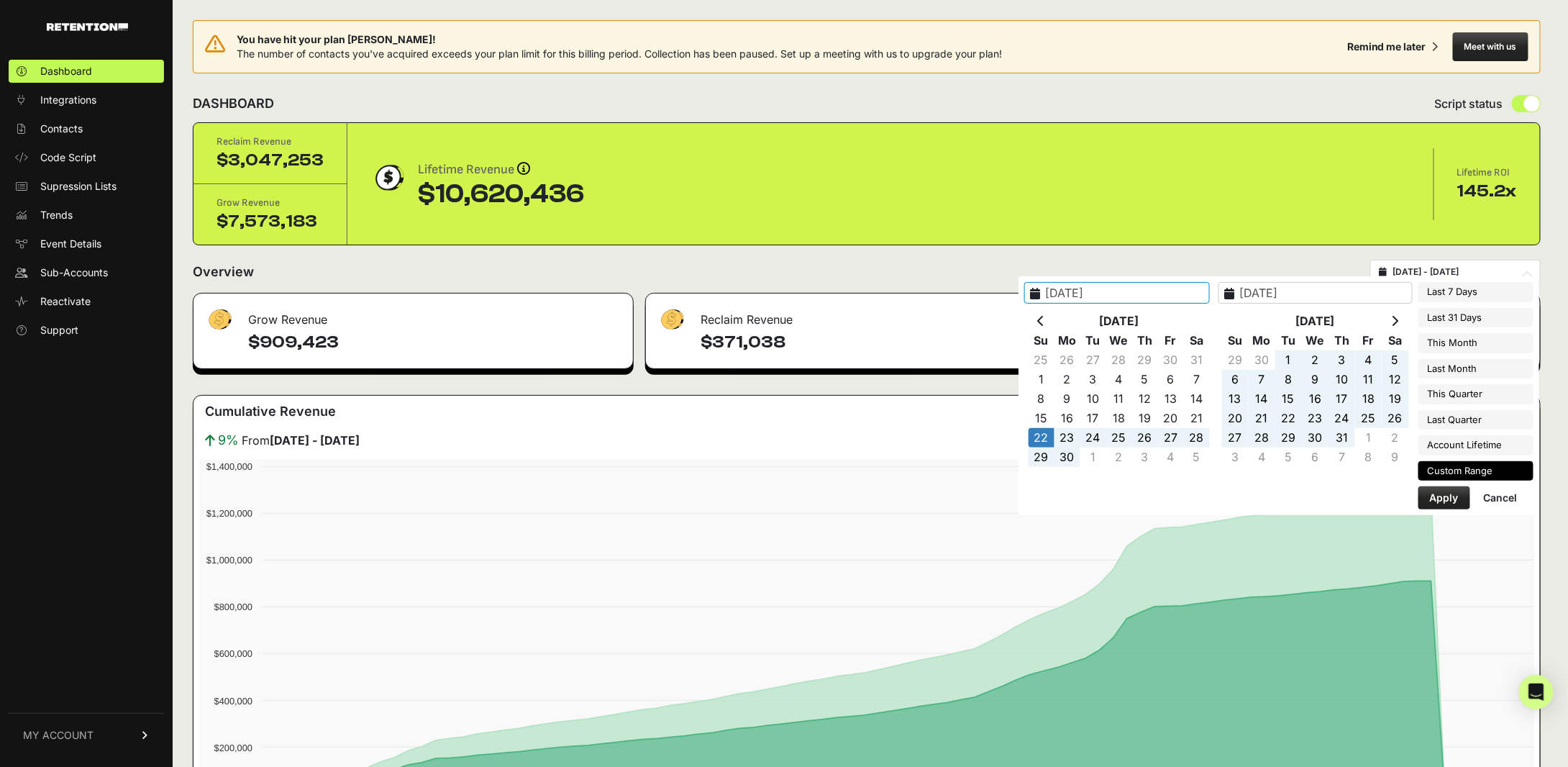
type input "[DATE]"
click at [1452, 492] on button "Apply" at bounding box center [1444, 498] width 51 height 23
type input "[DATE] - [DATE]"
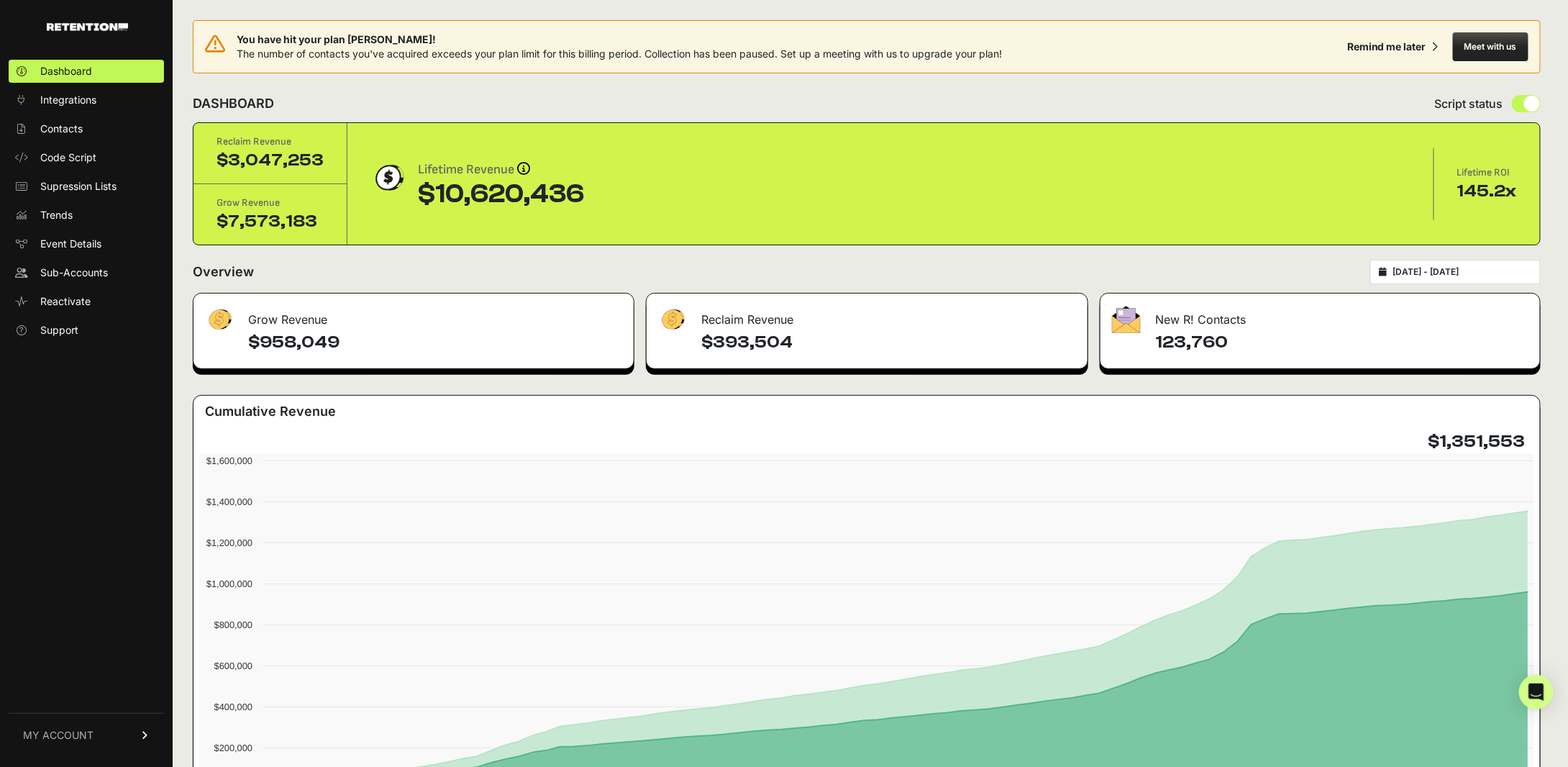
drag, startPoint x: 553, startPoint y: 267, endPoint x: 565, endPoint y: 284, distance: 20.8
click at [553, 267] on div "Overview [DATE] - [DATE]" at bounding box center [867, 272] width 1348 height 25
click at [1488, 278] on div "[DATE] - [DATE]" at bounding box center [1455, 272] width 171 height 25
type input "[DATE]"
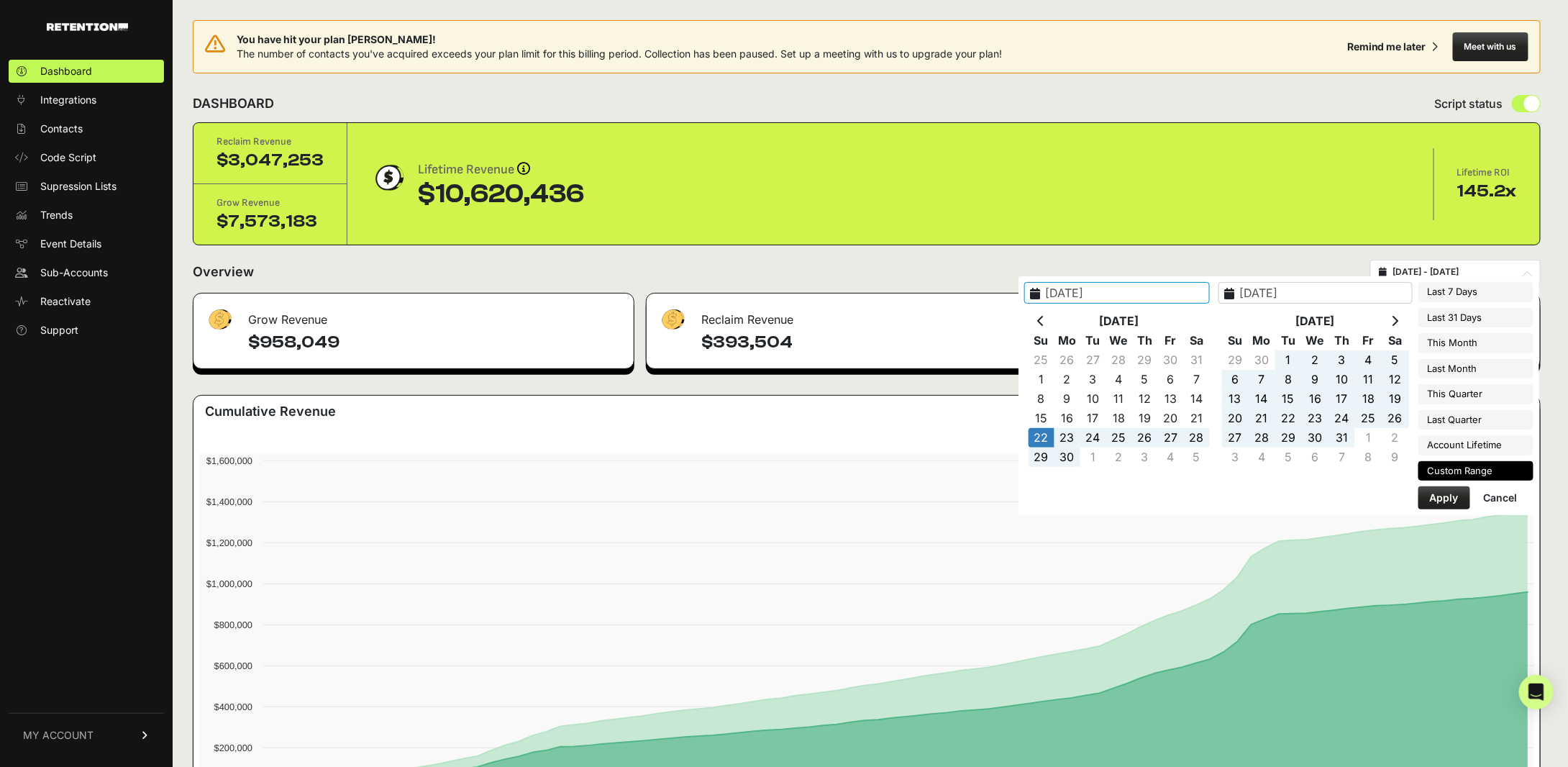
type input "[DATE]"
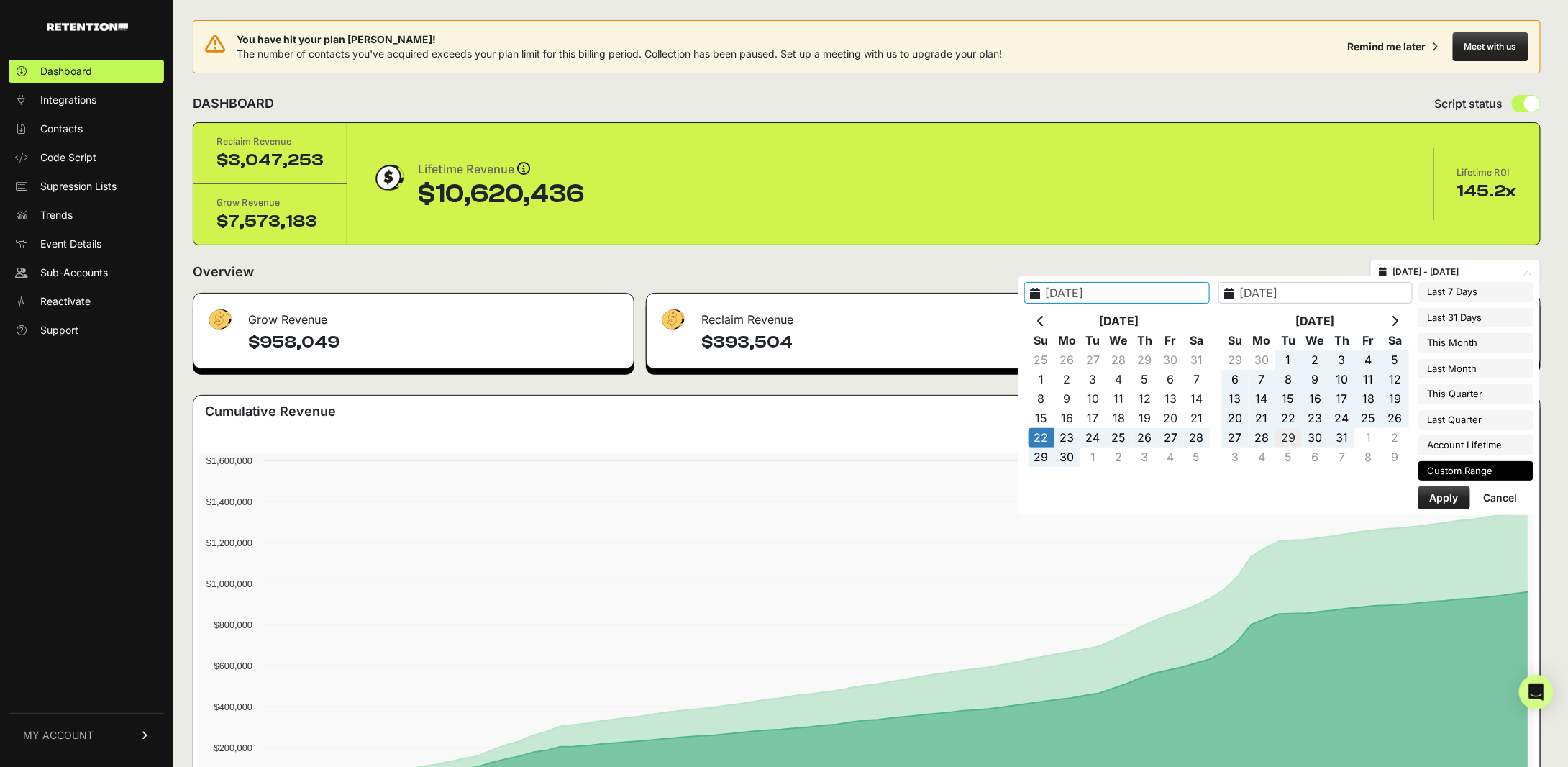
type input "[DATE]"
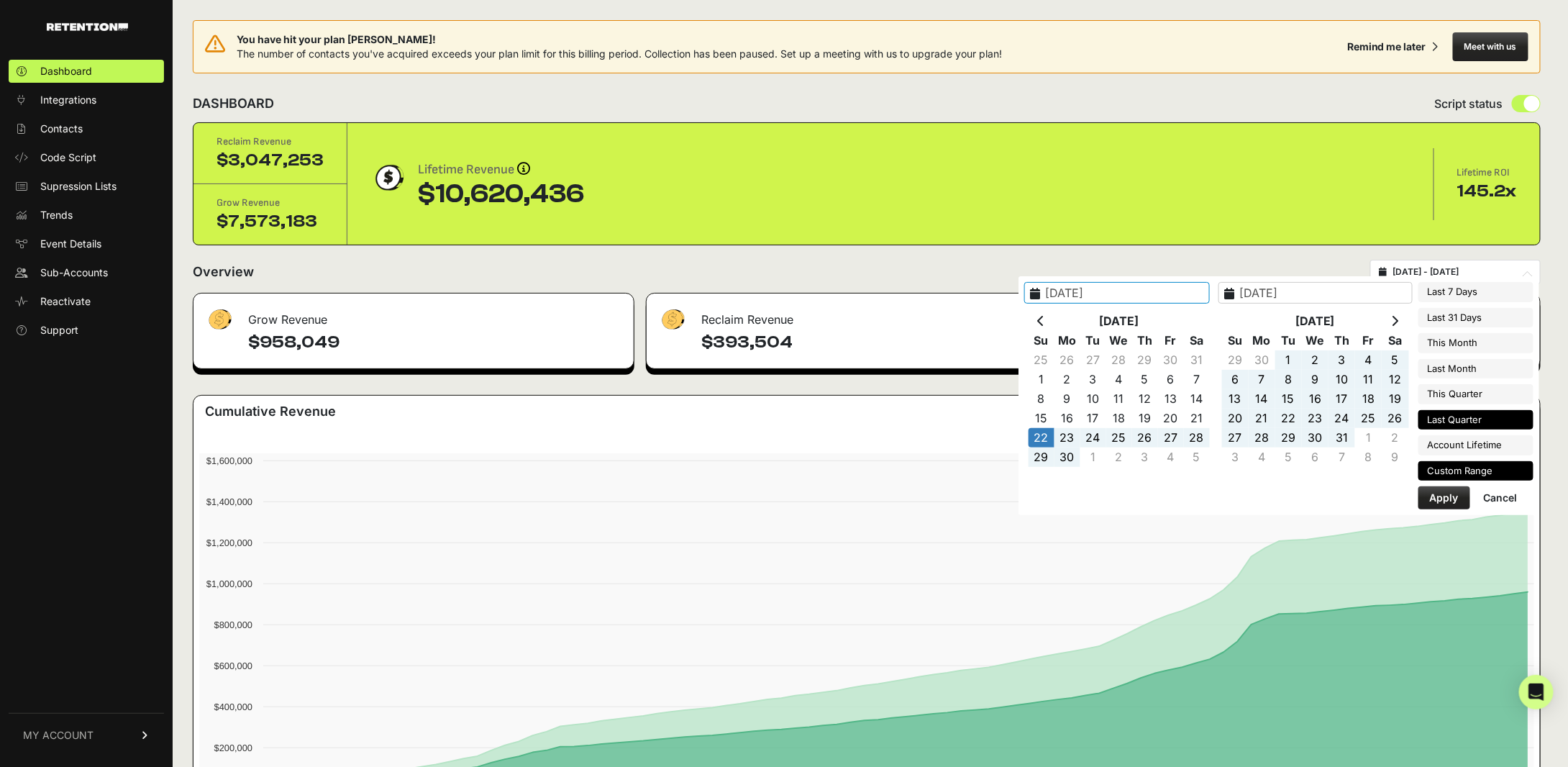
type input "[DATE]"
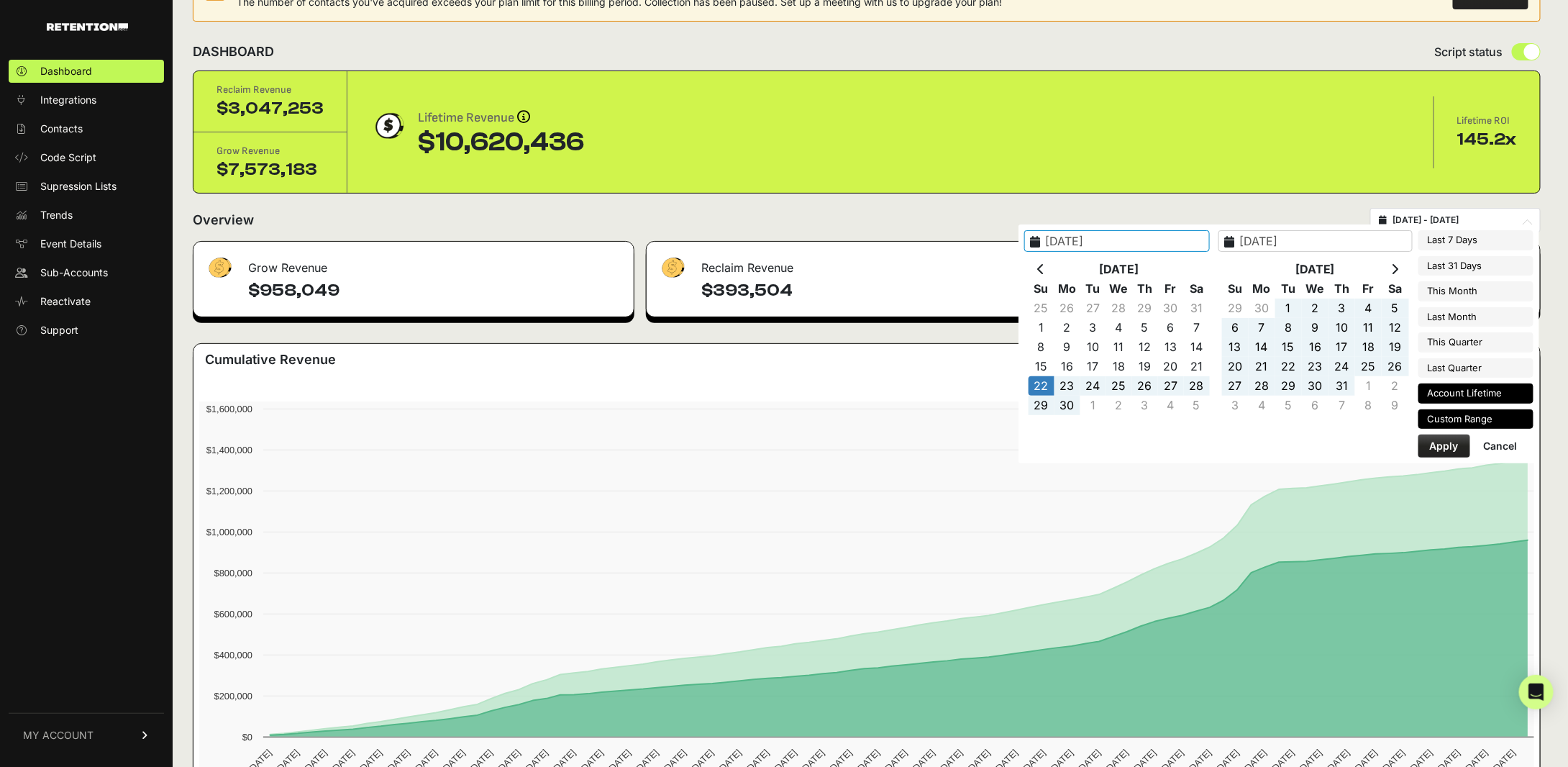
scroll to position [72, 0]
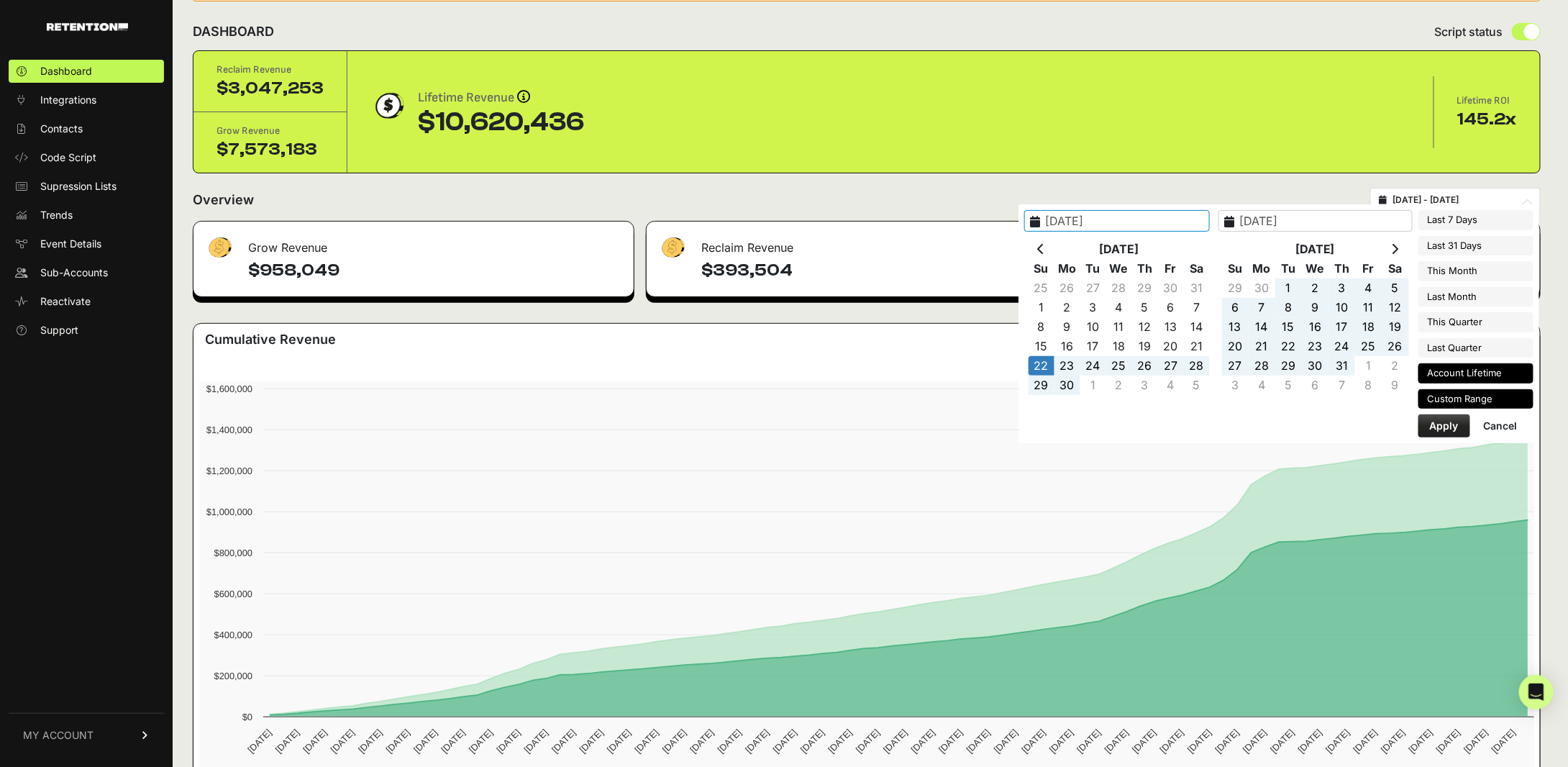
type input "[DATE]"
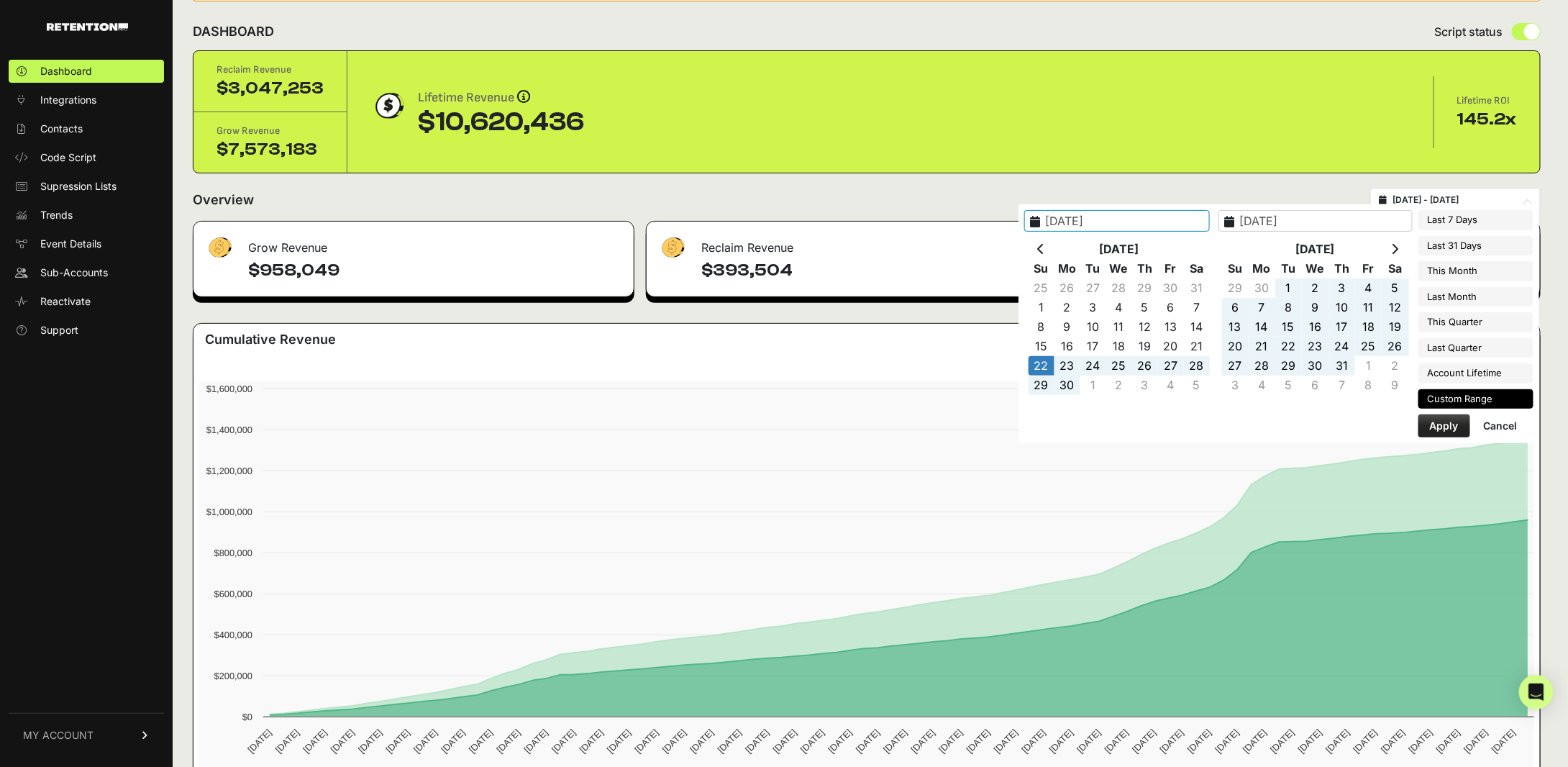
type input "[DATE]"
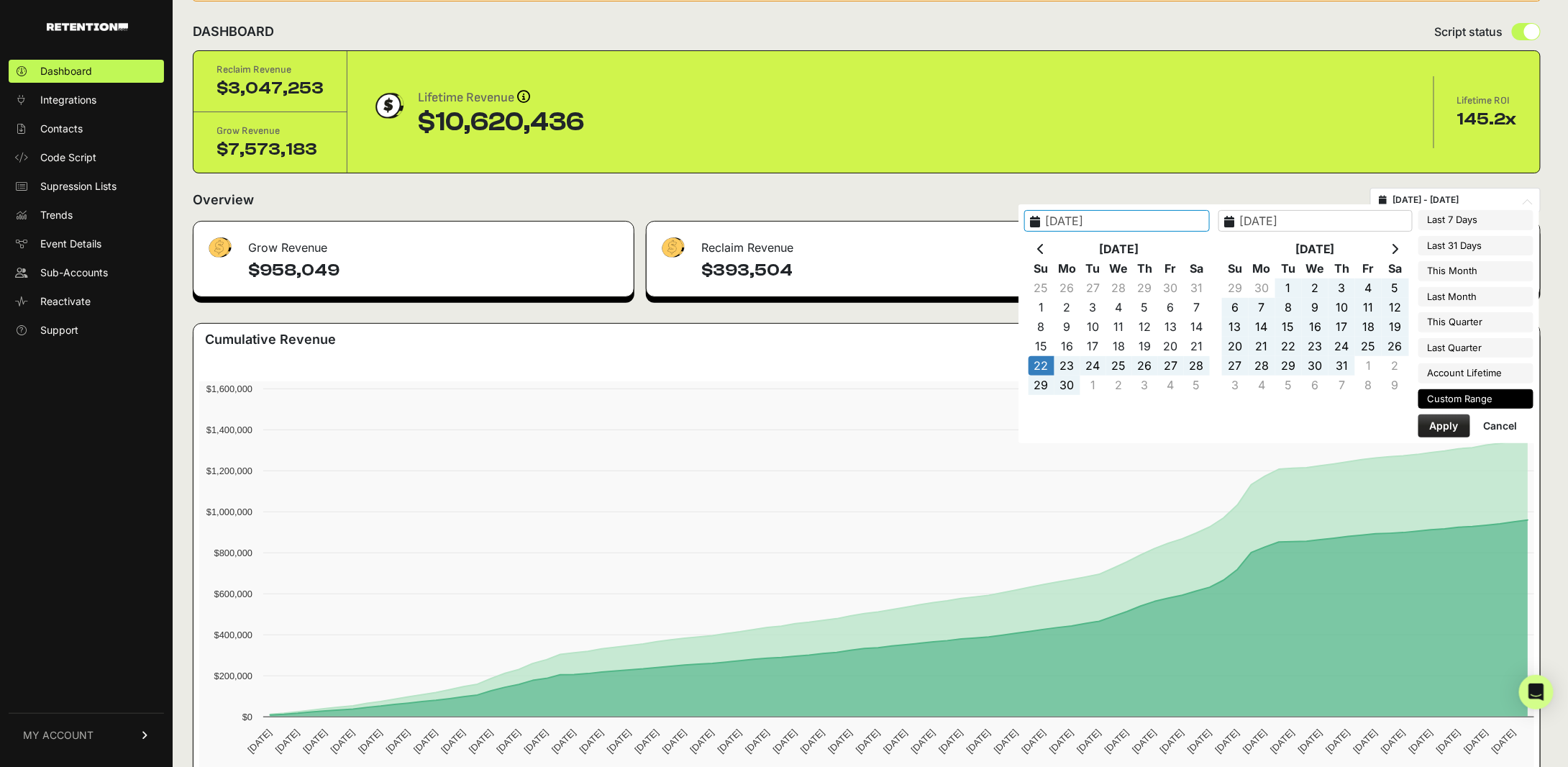
type input "[DATE]"
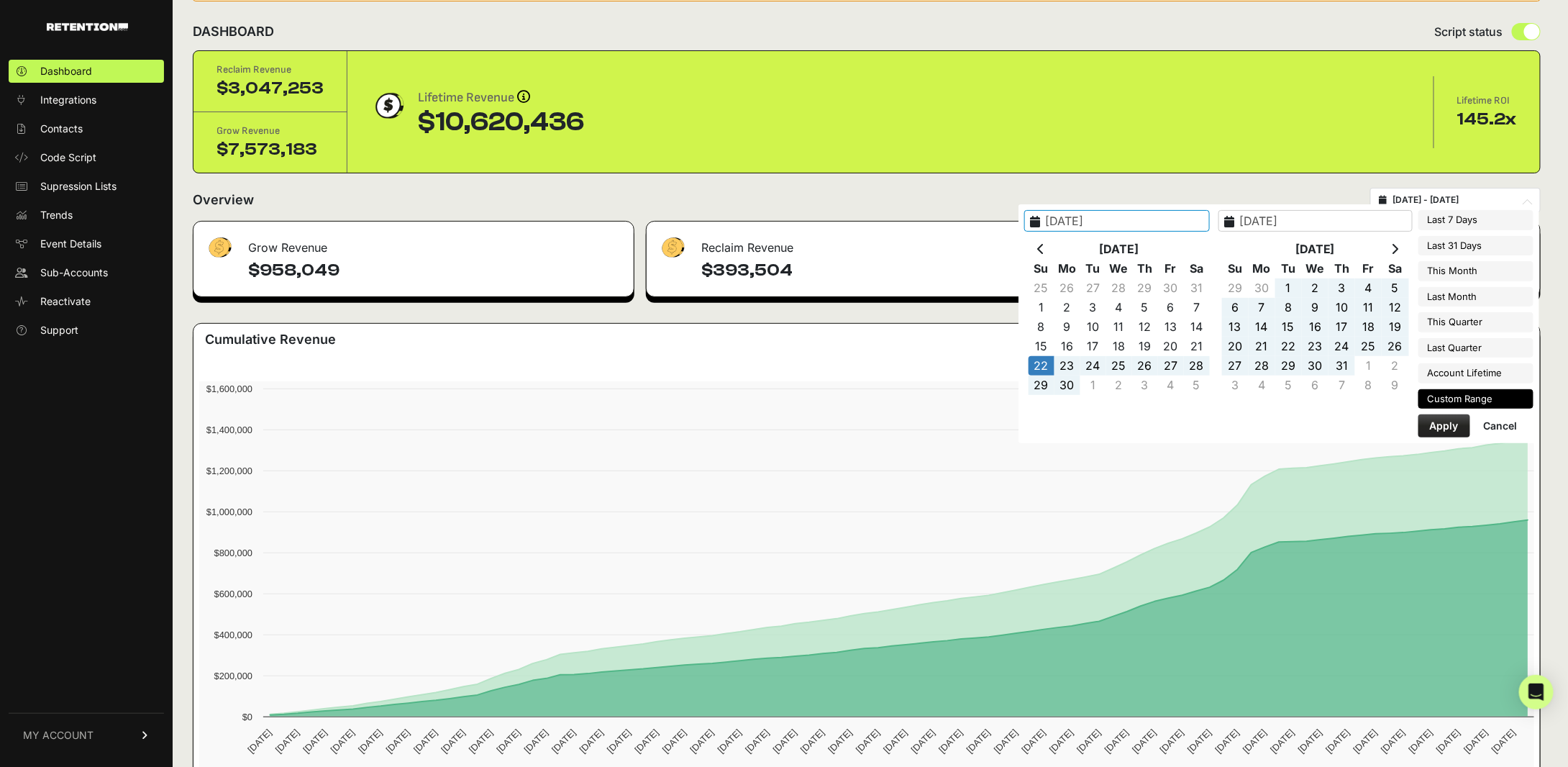
type input "[DATE]"
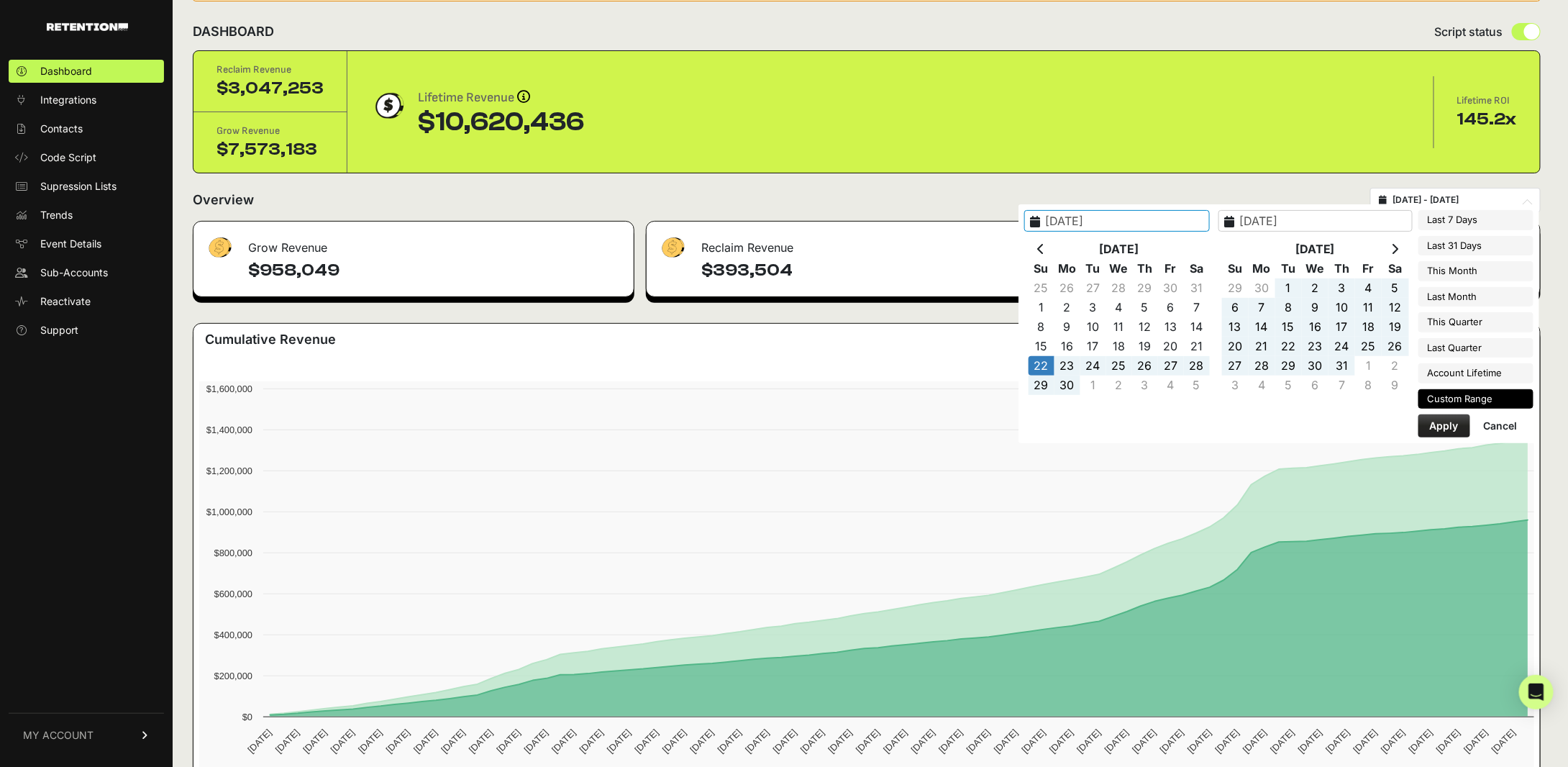
type input "[DATE]"
click at [1469, 393] on li "Custom Range" at bounding box center [1476, 399] width 115 height 20
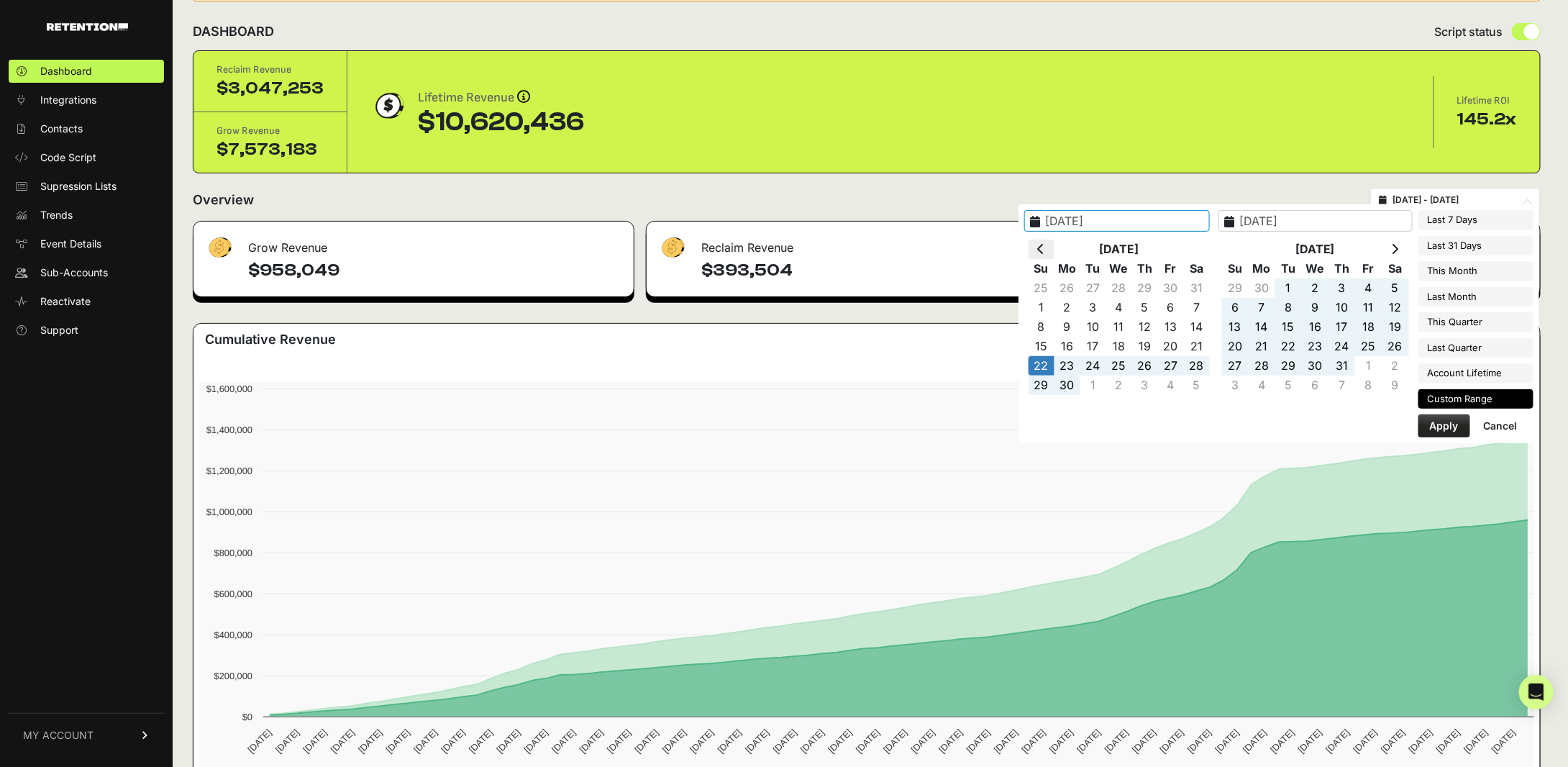
click at [1054, 251] on th at bounding box center [1041, 249] width 26 height 19
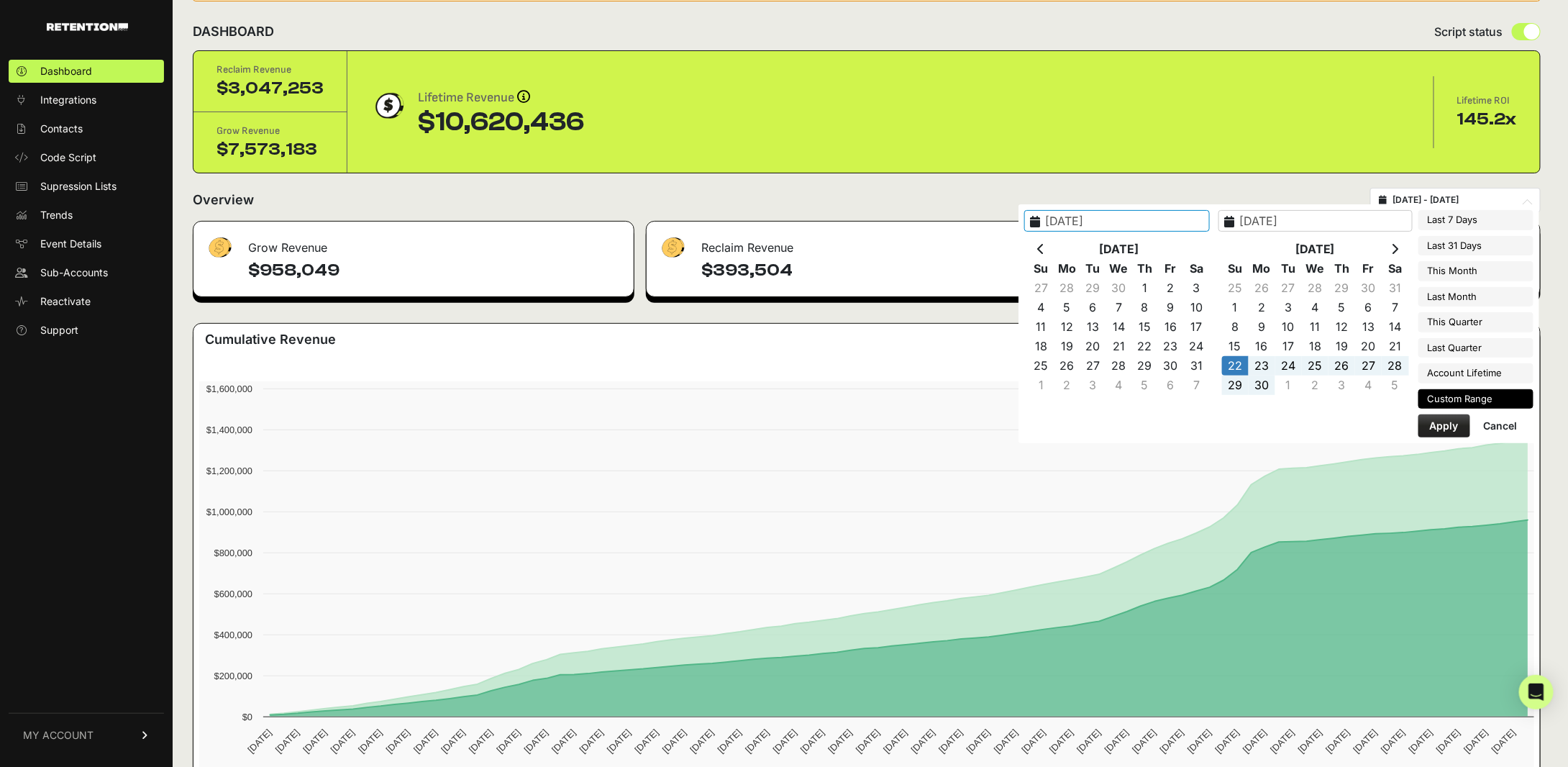
click at [1054, 251] on th at bounding box center [1041, 249] width 26 height 19
type input "[DATE]"
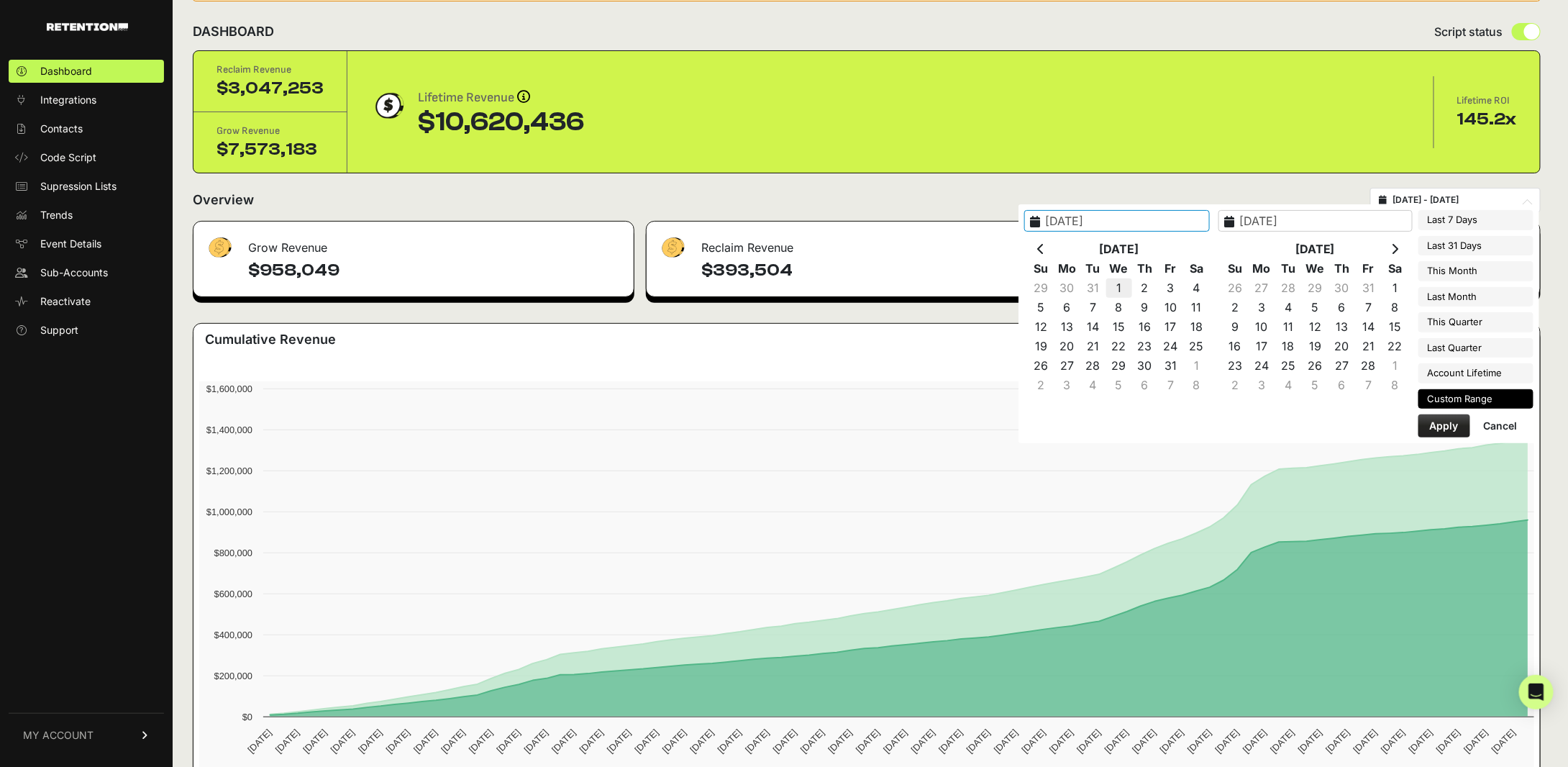
type input "[DATE]"
click at [1393, 250] on th at bounding box center [1394, 249] width 27 height 19
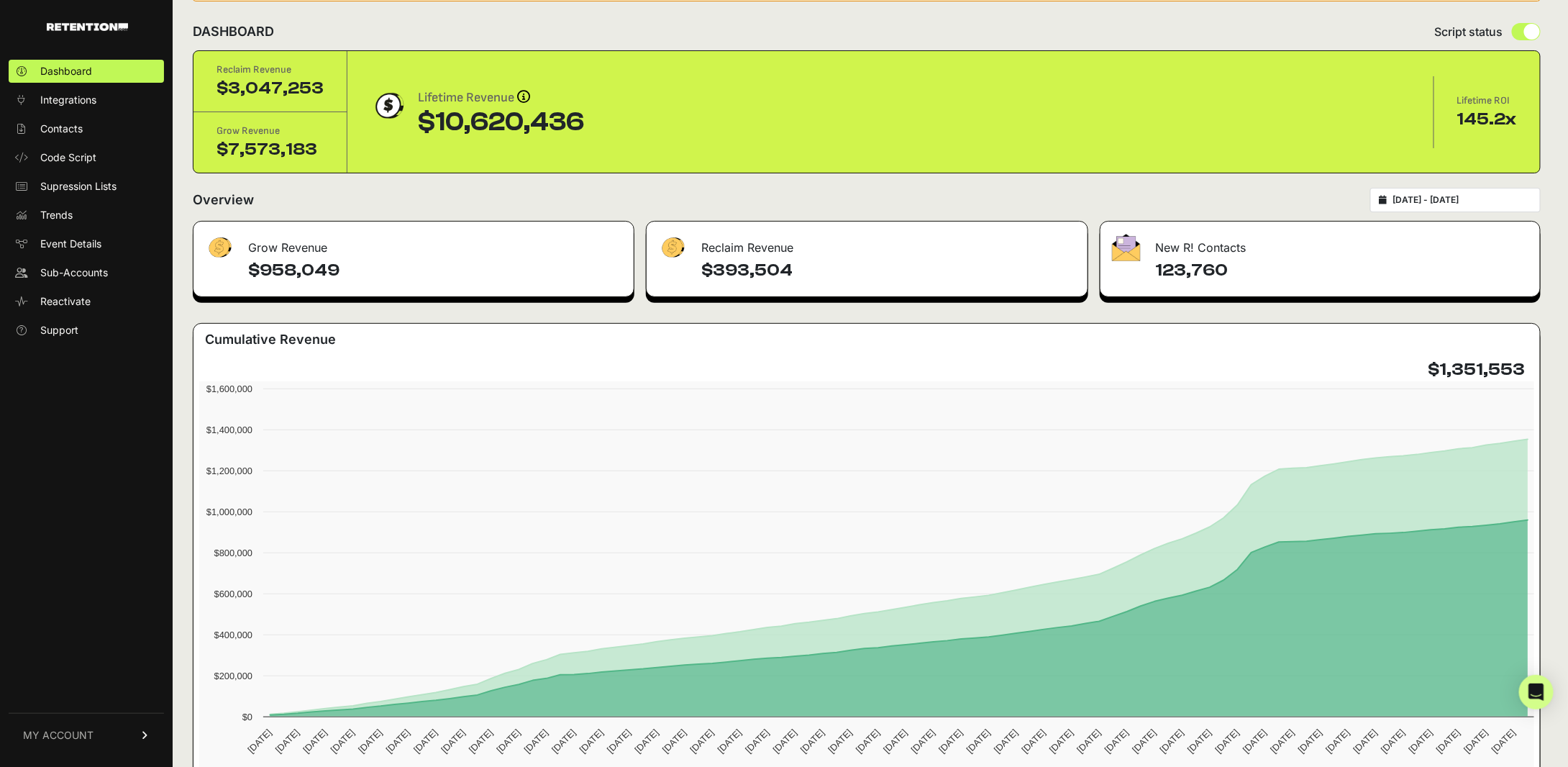
click at [1281, 132] on div "Lifetime Revenue Revenue attribution works in two ways: Grow Revenue: Revenue i…" at bounding box center [890, 112] width 1040 height 49
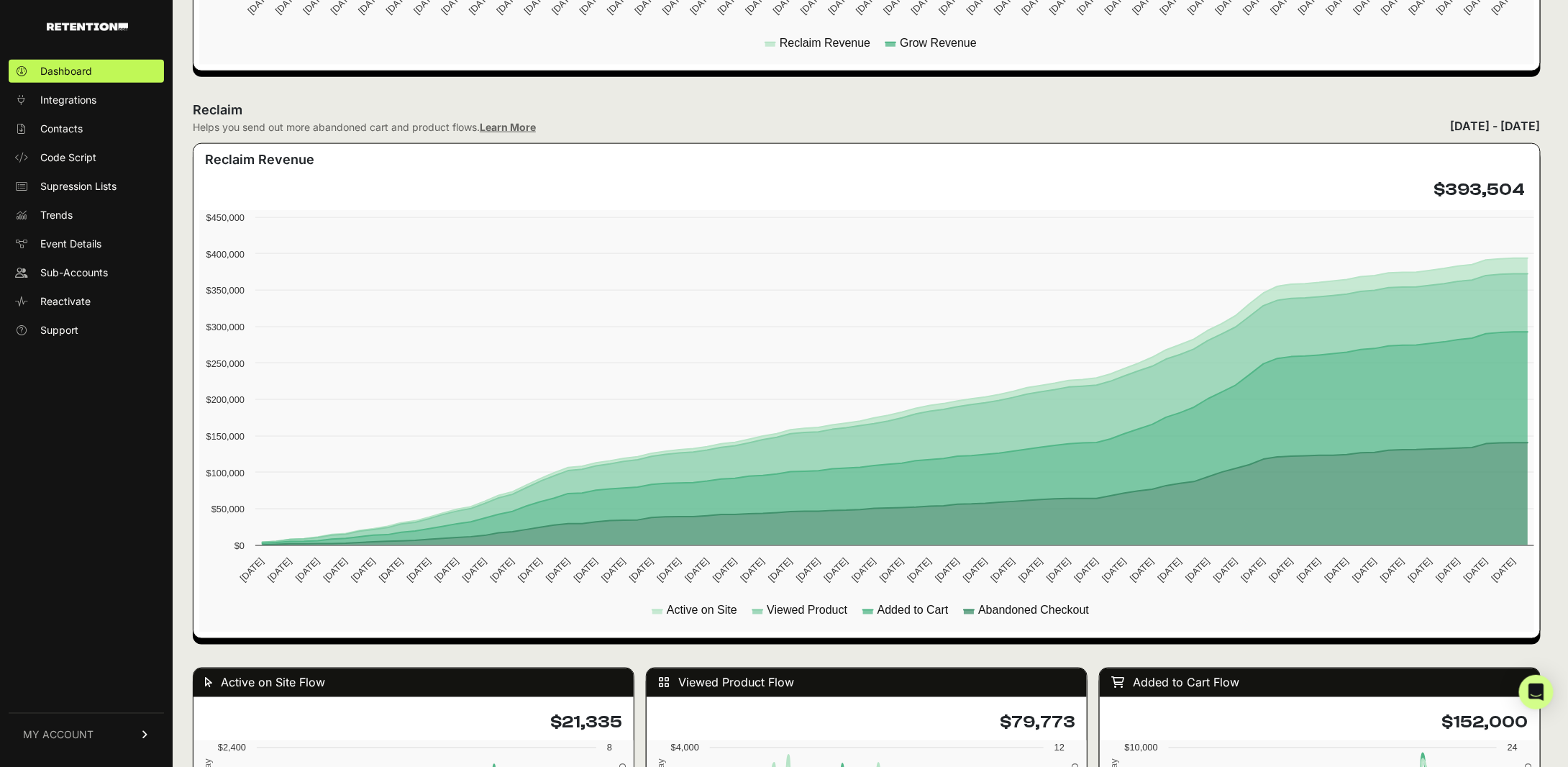
scroll to position [1439, 0]
